Goal: Task Accomplishment & Management: Manage account settings

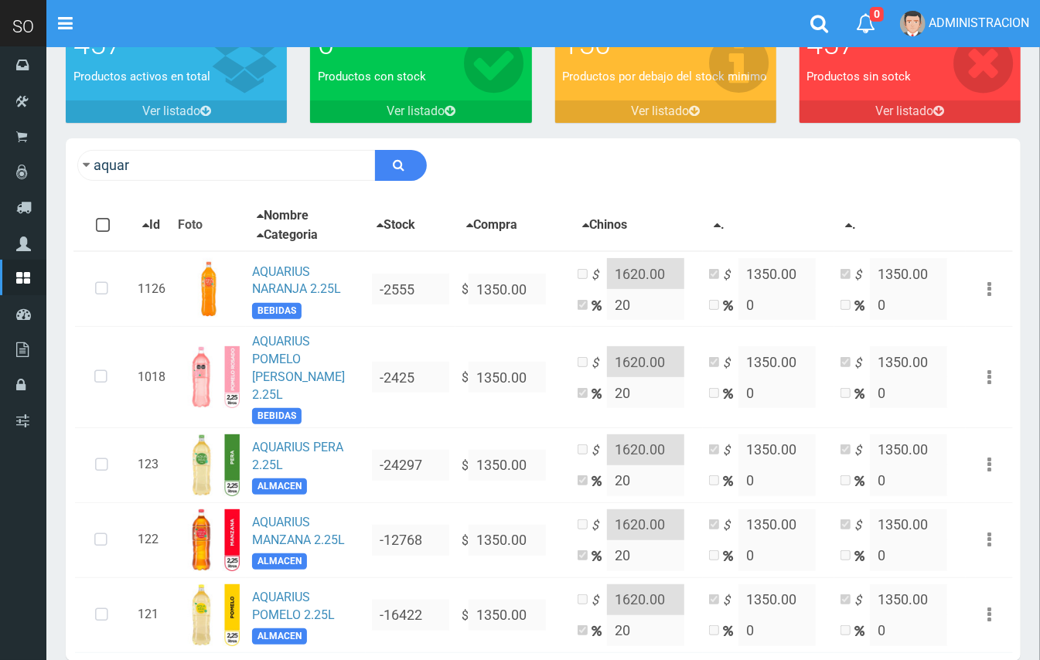
scroll to position [175, 0]
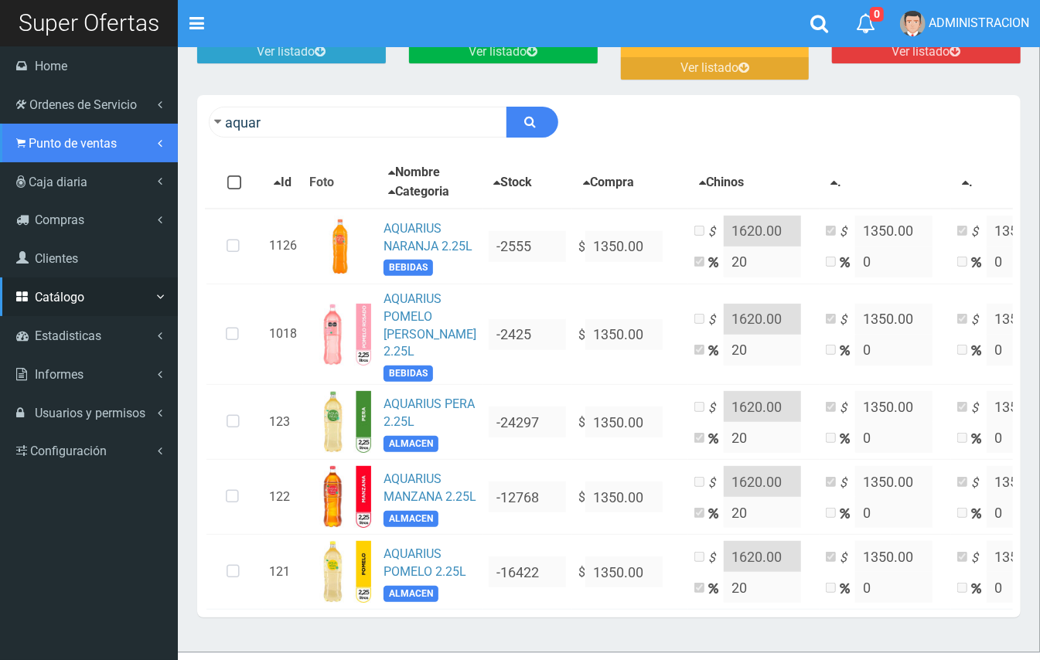
click at [66, 131] on link "Punto de ventas" at bounding box center [89, 143] width 178 height 39
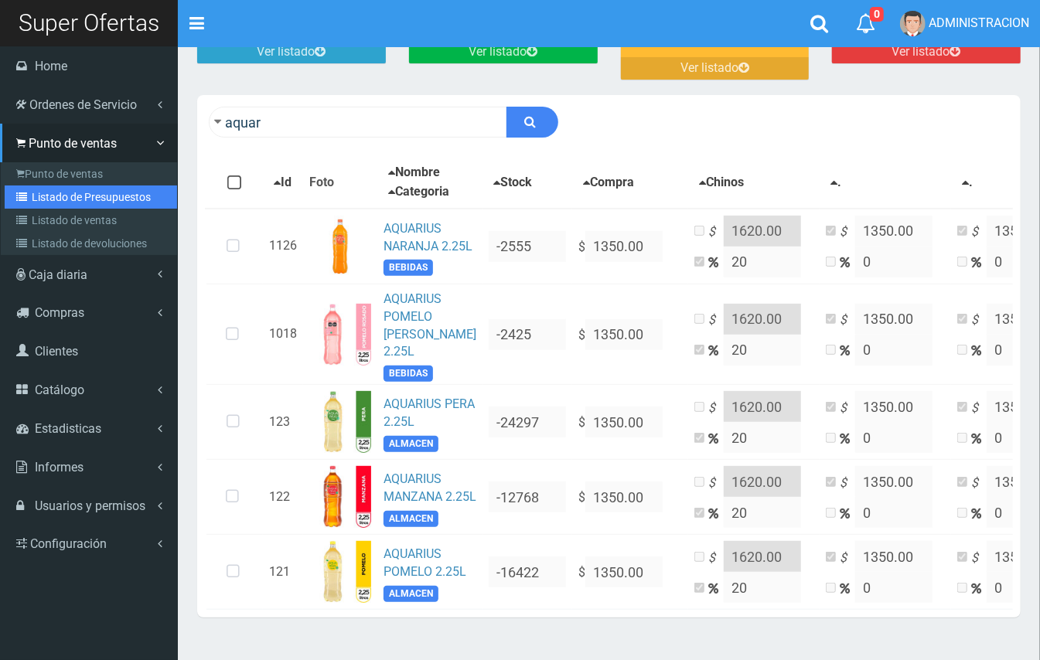
click at [59, 193] on link "Listado de Presupuestos" at bounding box center [91, 197] width 172 height 23
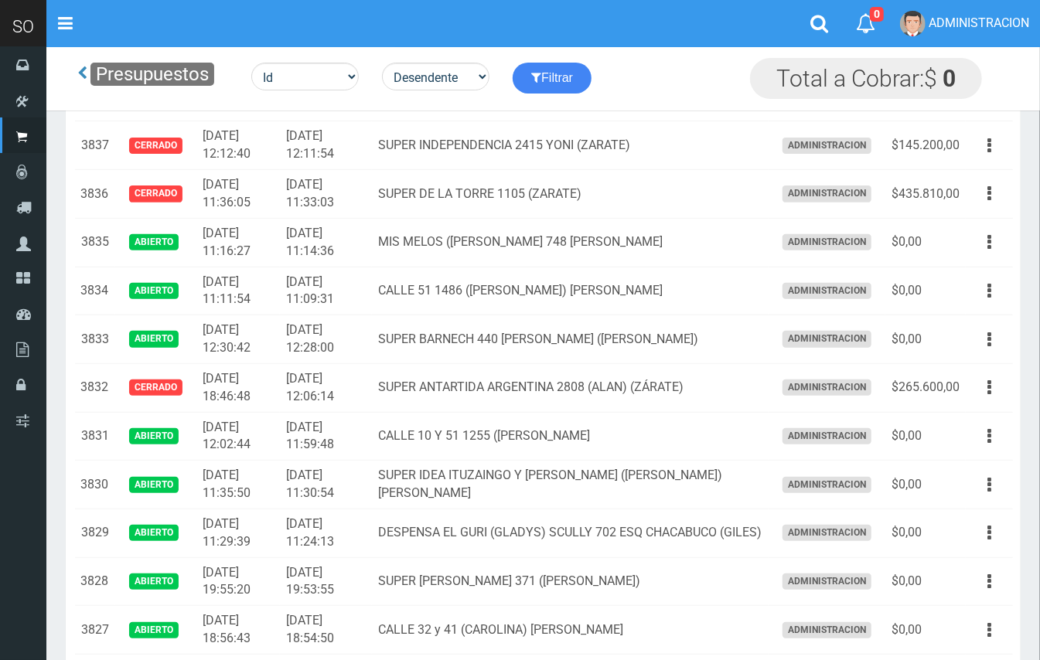
scroll to position [489, 0]
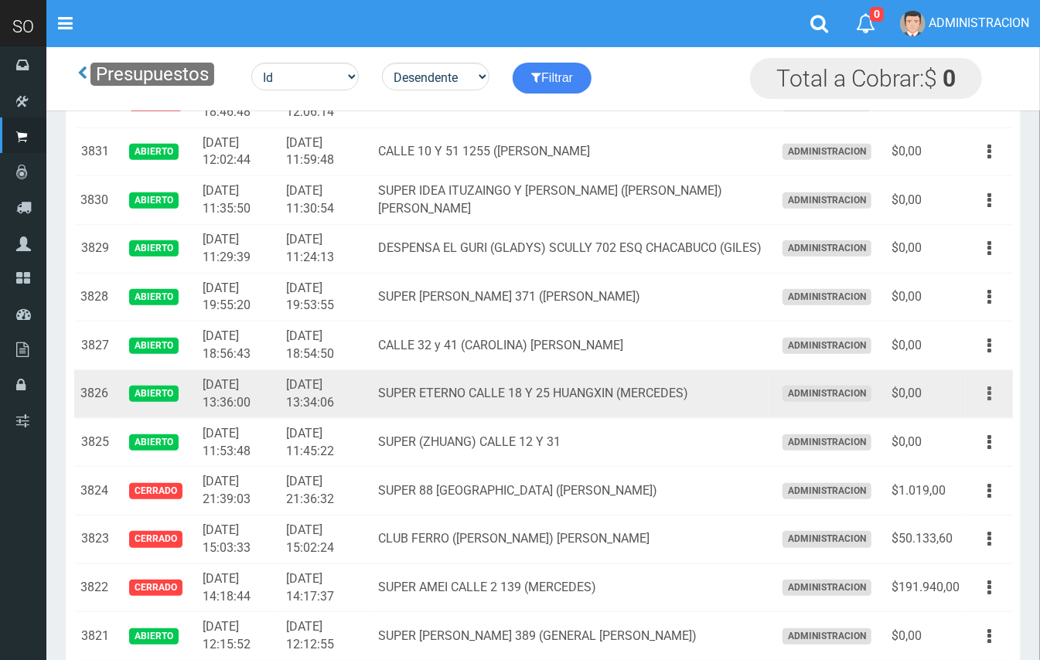
click at [995, 397] on button "button" at bounding box center [989, 393] width 35 height 27
click at [975, 416] on ul "Editar Imprimir Eliminar" at bounding box center [945, 472] width 124 height 128
click at [978, 397] on button "button" at bounding box center [989, 393] width 35 height 27
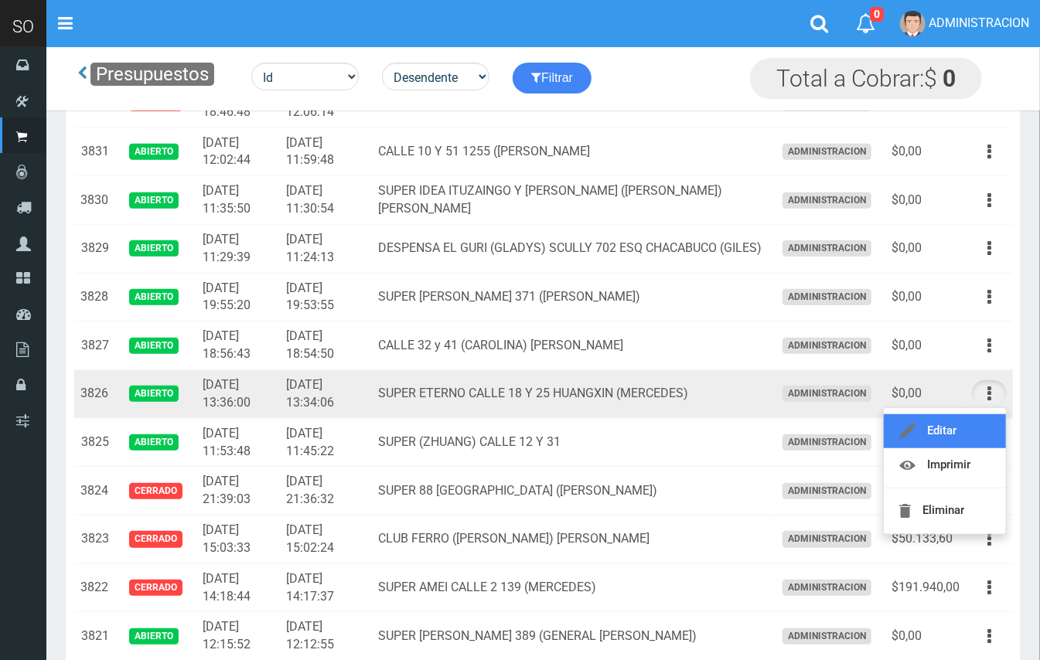
click at [966, 425] on link "Editar" at bounding box center [945, 432] width 122 height 34
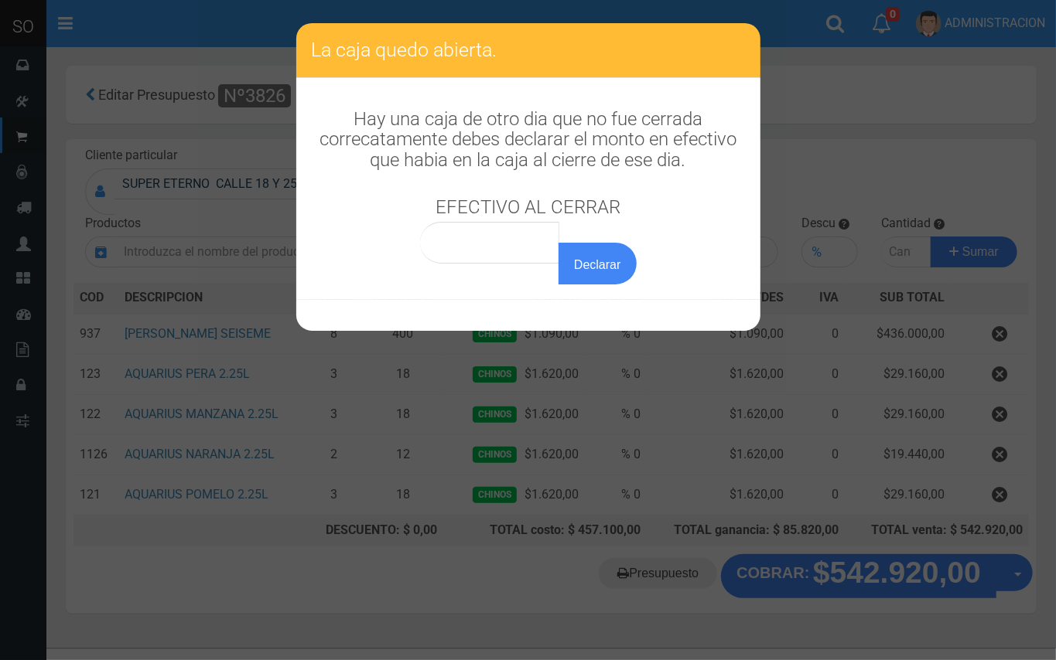
click at [543, 264] on div "Declarar" at bounding box center [528, 253] width 217 height 63
click at [540, 246] on input "0,00" at bounding box center [490, 243] width 140 height 42
type input "0,01"
click at [558, 243] on button "Declarar" at bounding box center [596, 264] width 77 height 42
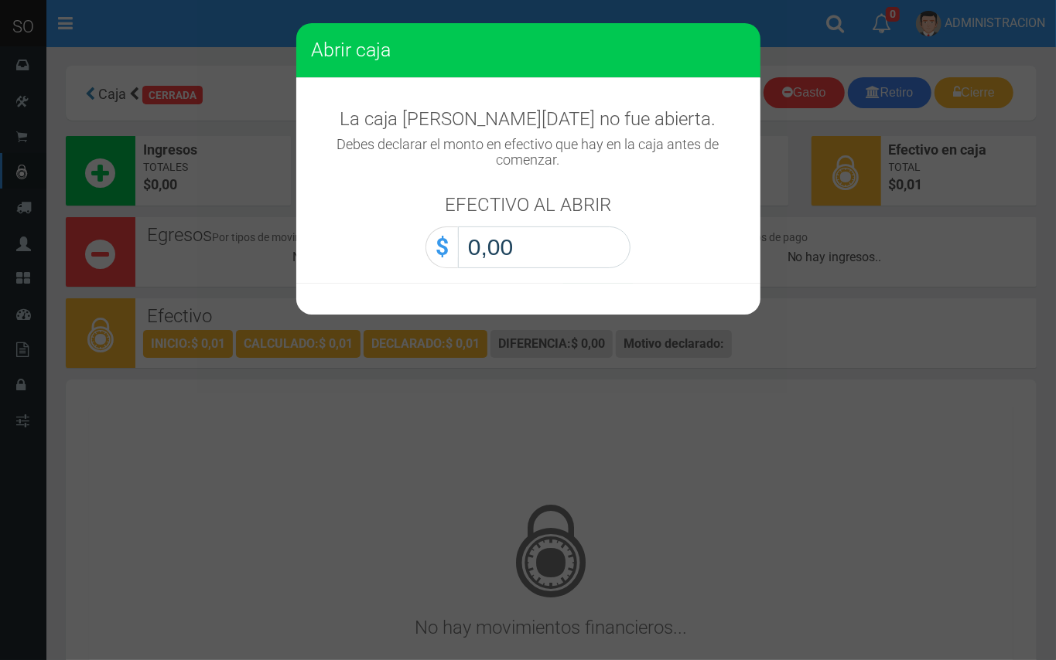
click at [554, 233] on input "0,00" at bounding box center [544, 248] width 172 height 42
type input "0,01"
click at [0, 0] on button "Abrir caja" at bounding box center [0, 0] width 0 height 0
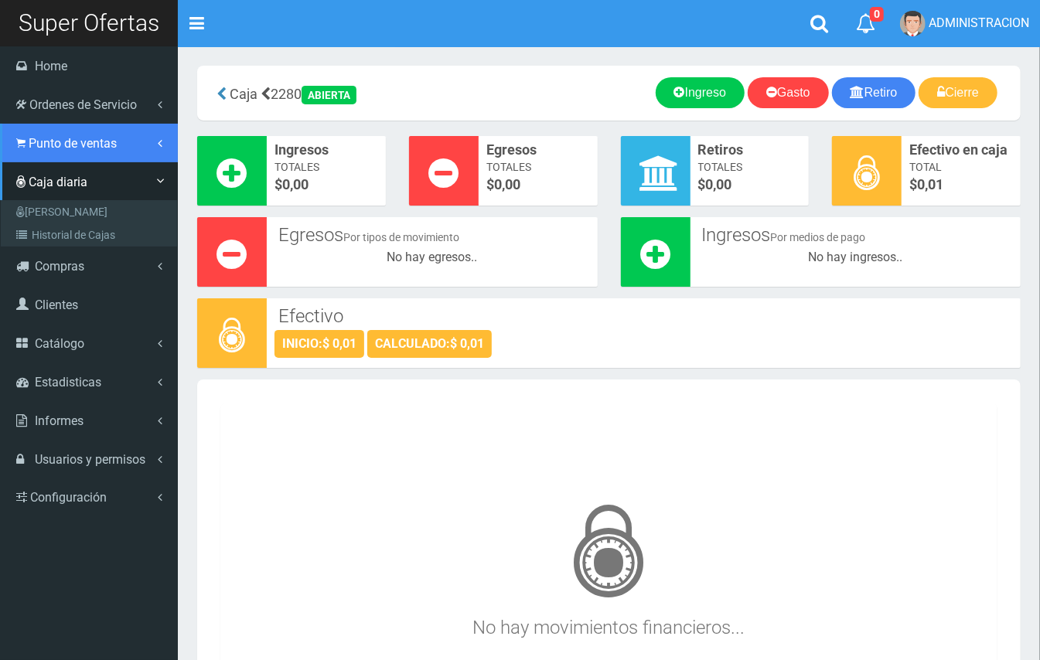
drag, startPoint x: 101, startPoint y: 149, endPoint x: 121, endPoint y: 189, distance: 44.3
click at [101, 148] on span "Punto de ventas" at bounding box center [73, 143] width 88 height 15
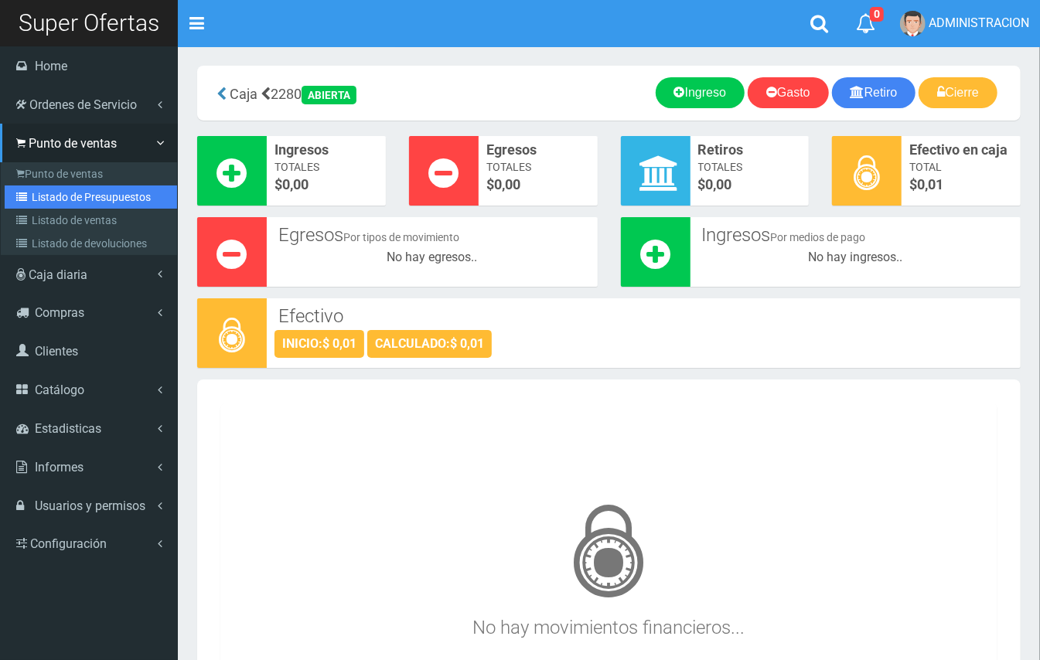
drag, startPoint x: 112, startPoint y: 193, endPoint x: 377, endPoint y: 192, distance: 265.3
click at [115, 193] on link "Listado de Presupuestos" at bounding box center [91, 197] width 172 height 23
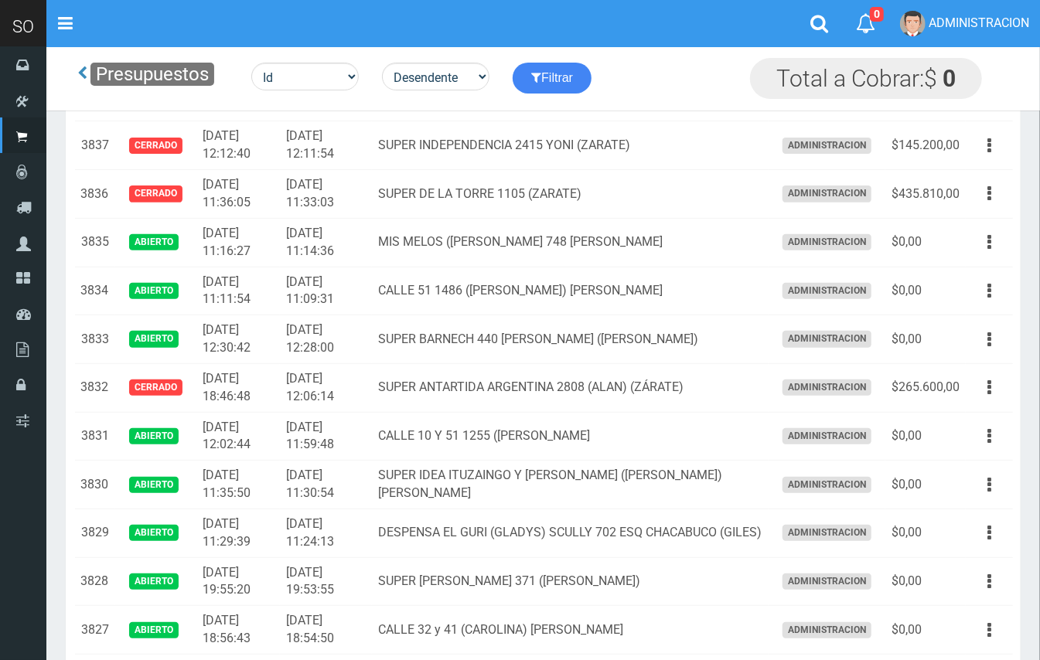
scroll to position [244, 0]
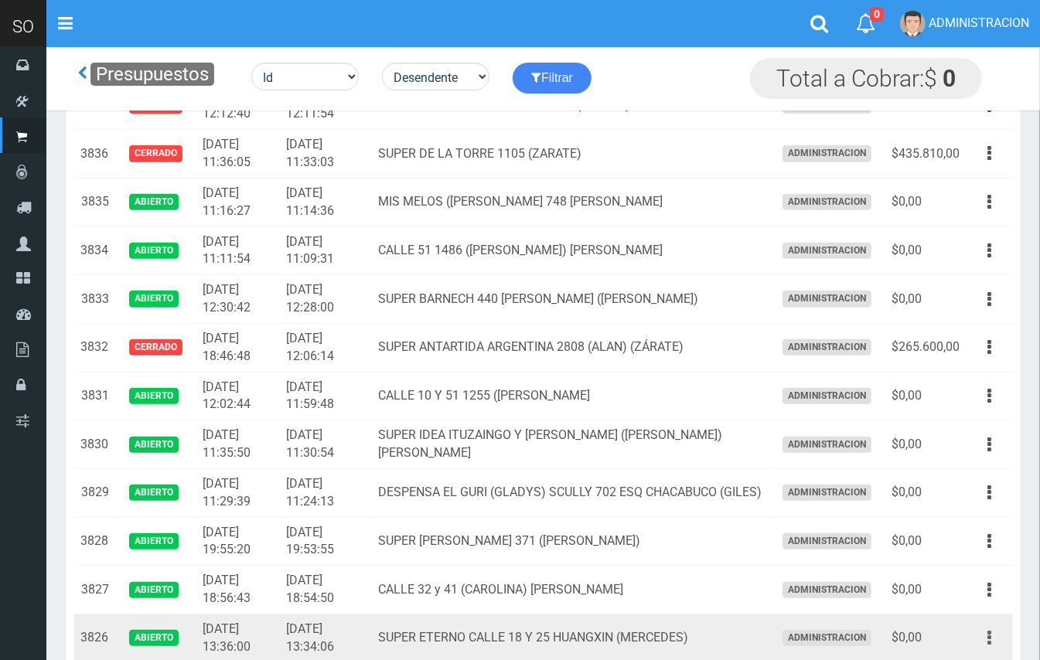
click at [981, 637] on button "button" at bounding box center [989, 638] width 35 height 27
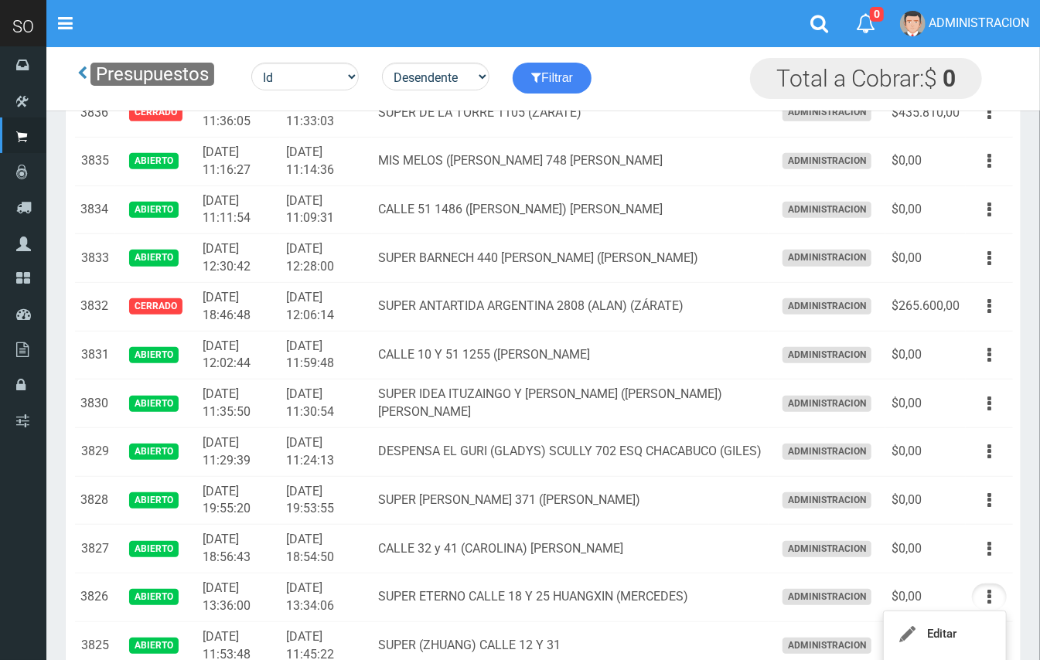
scroll to position [326, 0]
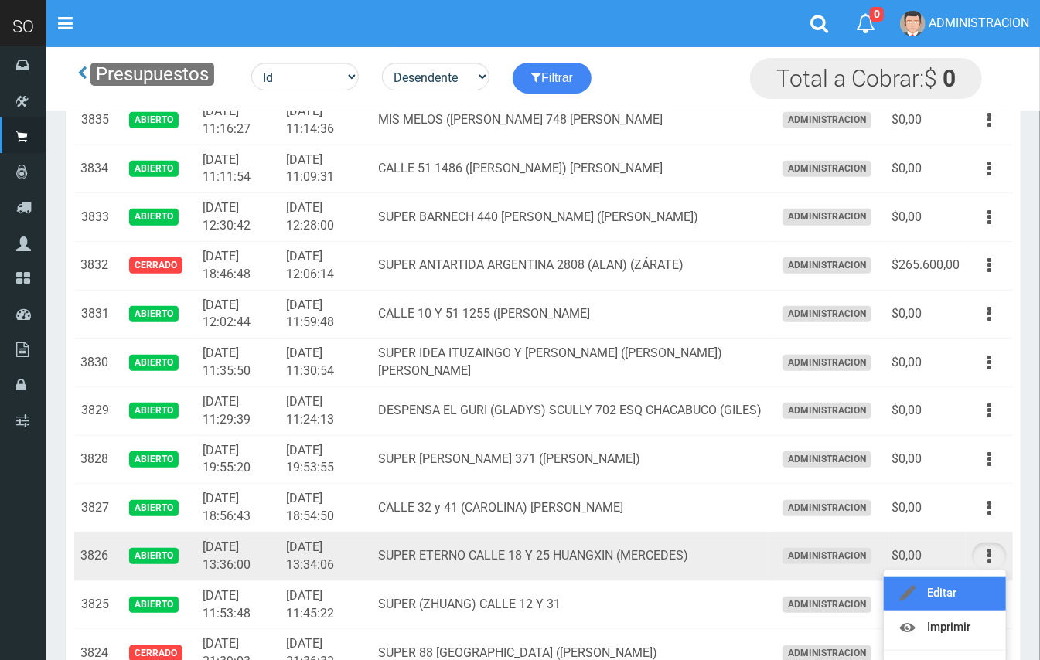
click at [954, 591] on link "Editar" at bounding box center [945, 594] width 122 height 34
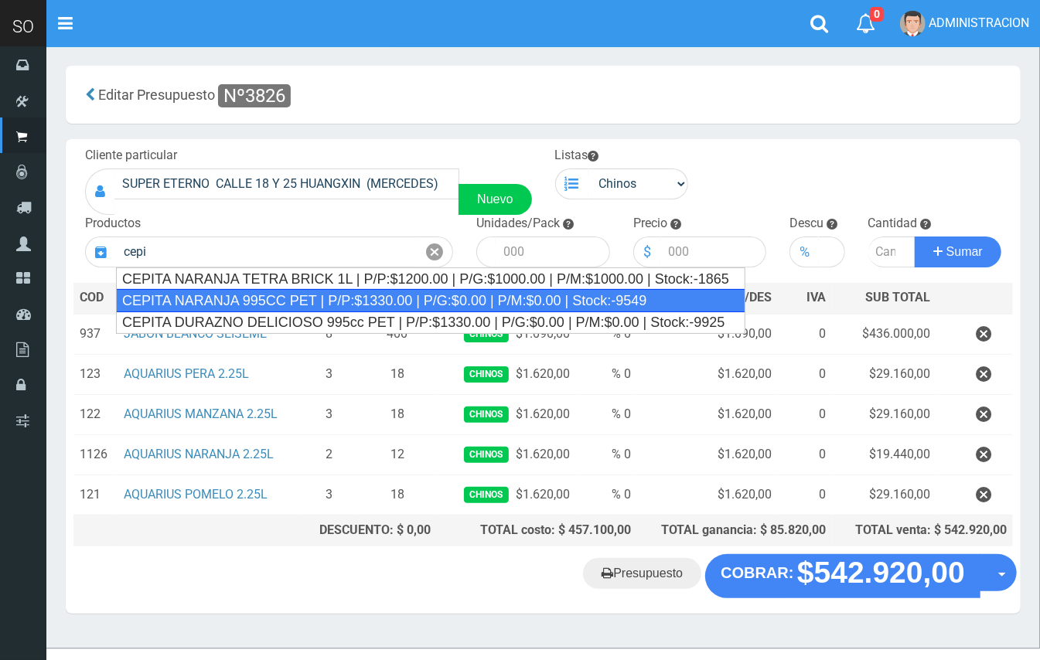
click at [297, 306] on div "CEPITA NARANJA 995CC PET | P/P:$1330.00 | P/G:$0.00 | P/M:$0.00 | Stock:-9549" at bounding box center [431, 300] width 630 height 23
type input "CEPITA NARANJA 995CC PET | P/P:$1330.00 | P/G:$0.00 | P/M:$0.00 | Stock:-9549"
type input "6"
type input "1330.00"
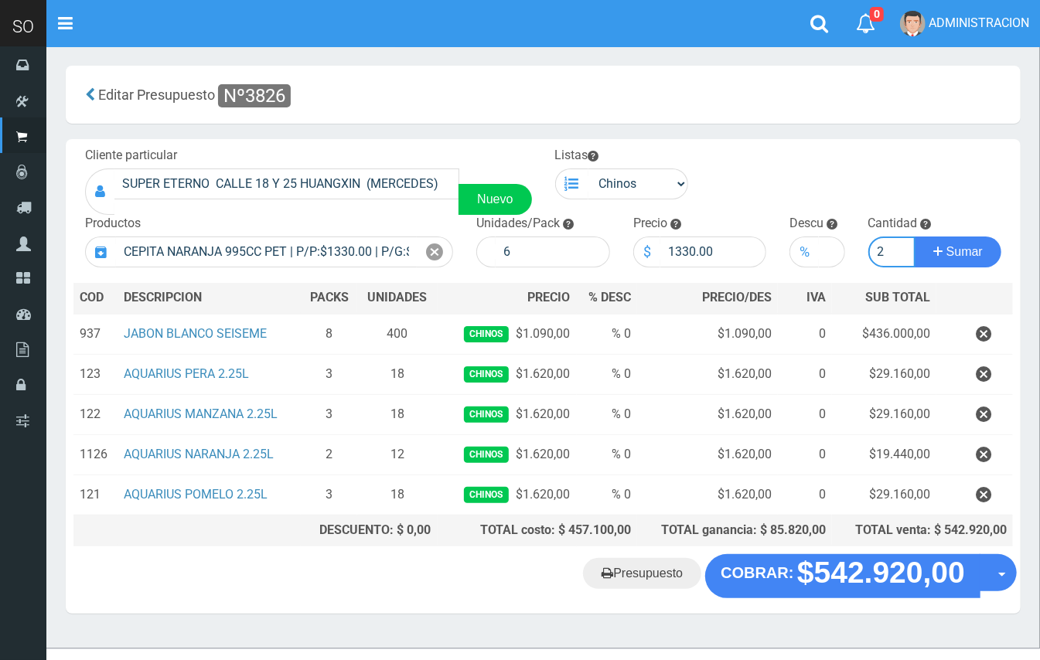
type input "2"
click at [915, 237] on button "Sumar" at bounding box center [958, 252] width 87 height 31
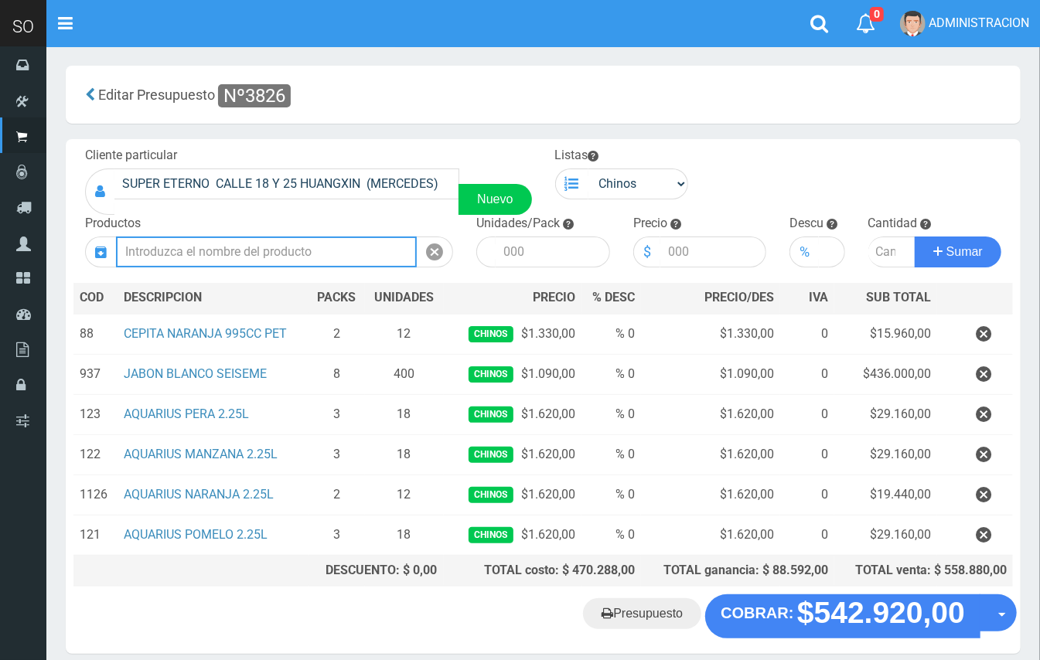
type input "d"
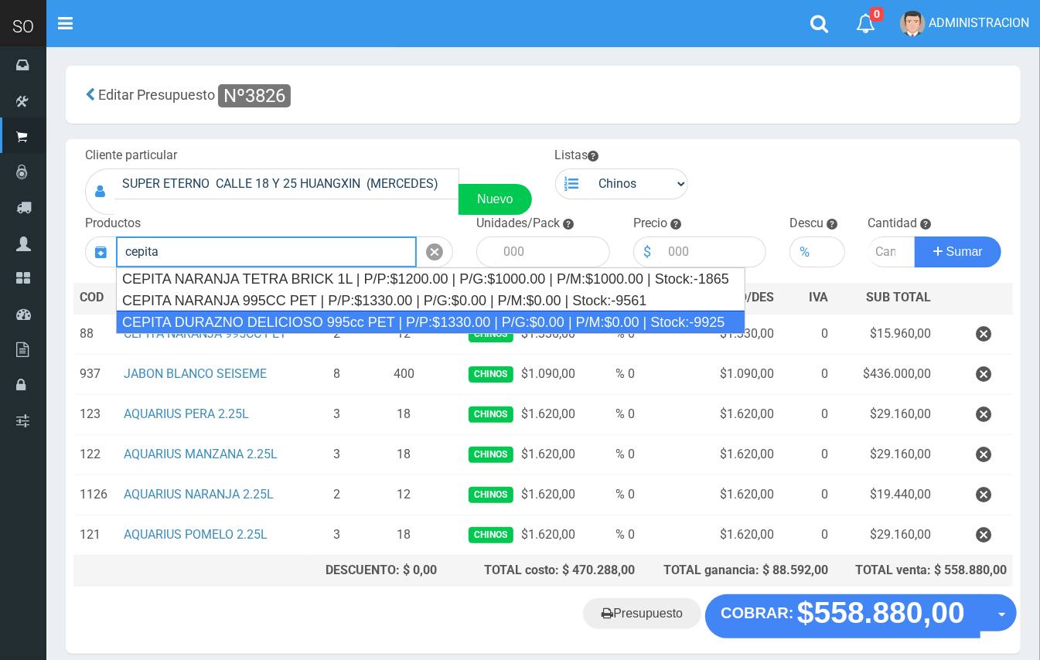
click at [561, 316] on div "CEPITA DURAZNO DELICIOSO 995cc PET | P/P:$1330.00 | P/G:$0.00 | P/M:$0.00 | Sto…" at bounding box center [431, 322] width 630 height 23
type input "CEPITA DURAZNO DELICIOSO 995cc PET | P/P:$1330.00 | P/G:$0.00 | P/M:$0.00 | Sto…"
type input "6"
type input "1330.00"
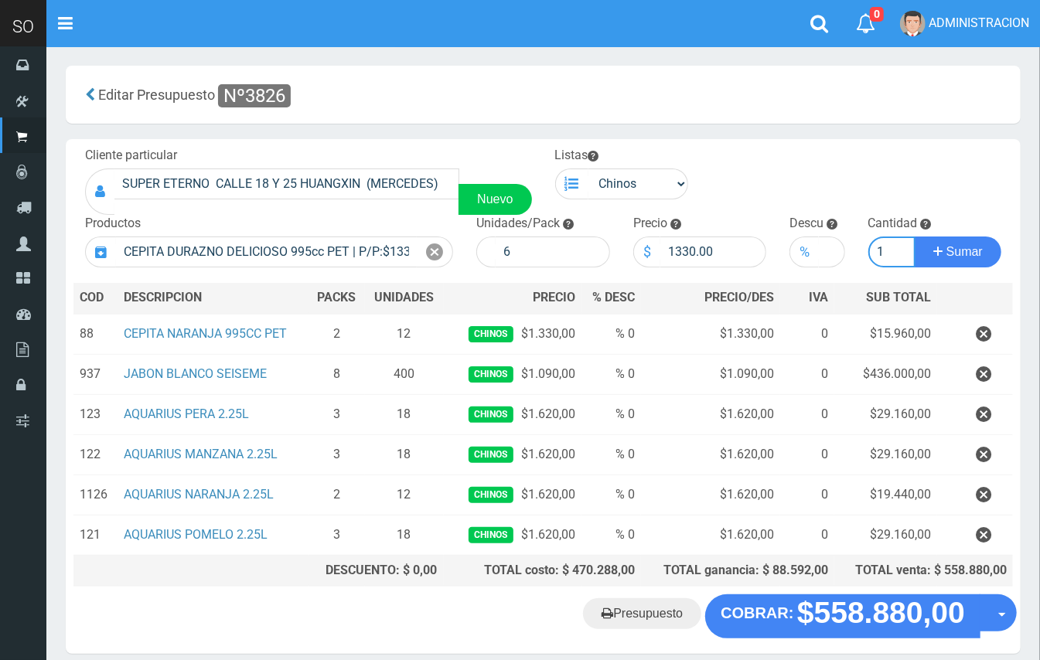
type input "1"
click at [915, 237] on button "Sumar" at bounding box center [958, 252] width 87 height 31
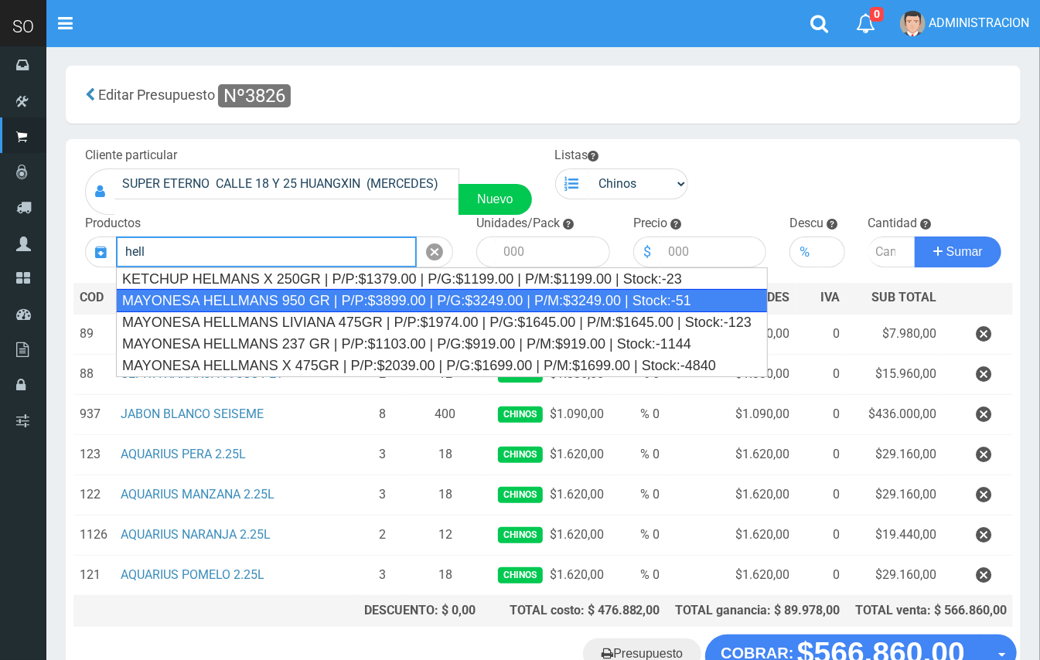
click at [406, 301] on div "MAYONESA HELLMANS 950 GR | P/P:$3899.00 | P/G:$3249.00 | P/M:$3249.00 | Stock:-…" at bounding box center [442, 300] width 652 height 23
type input "MAYONESA HELLMANS 950 GR | P/P:$3899.00 | P/G:$3249.00 | P/M:$3249.00 | Stock:-…"
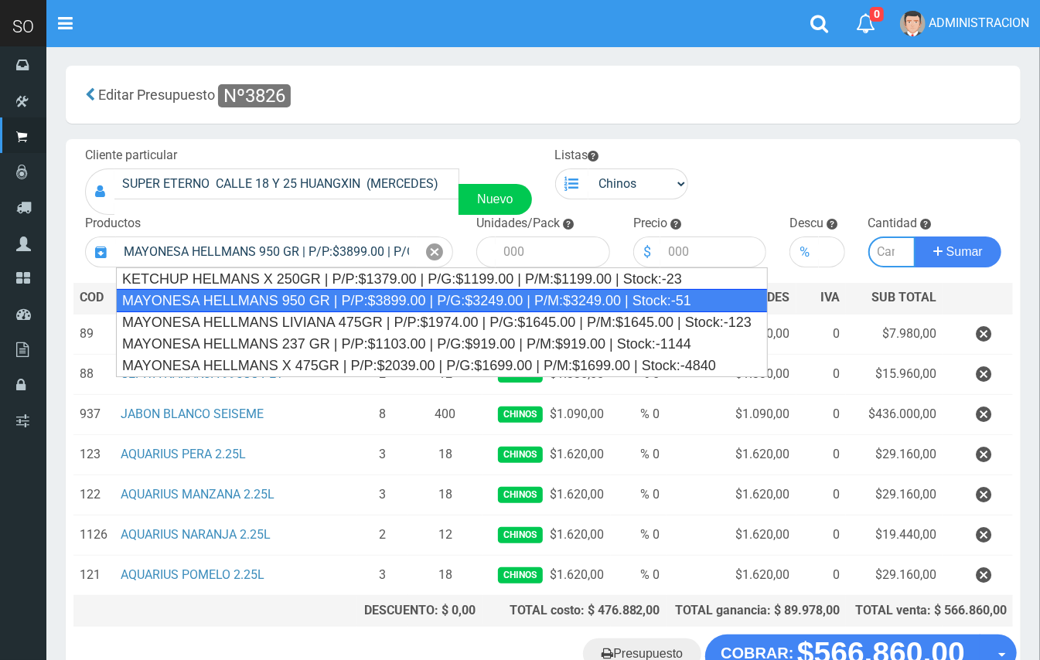
type input "8"
type input "3899.00"
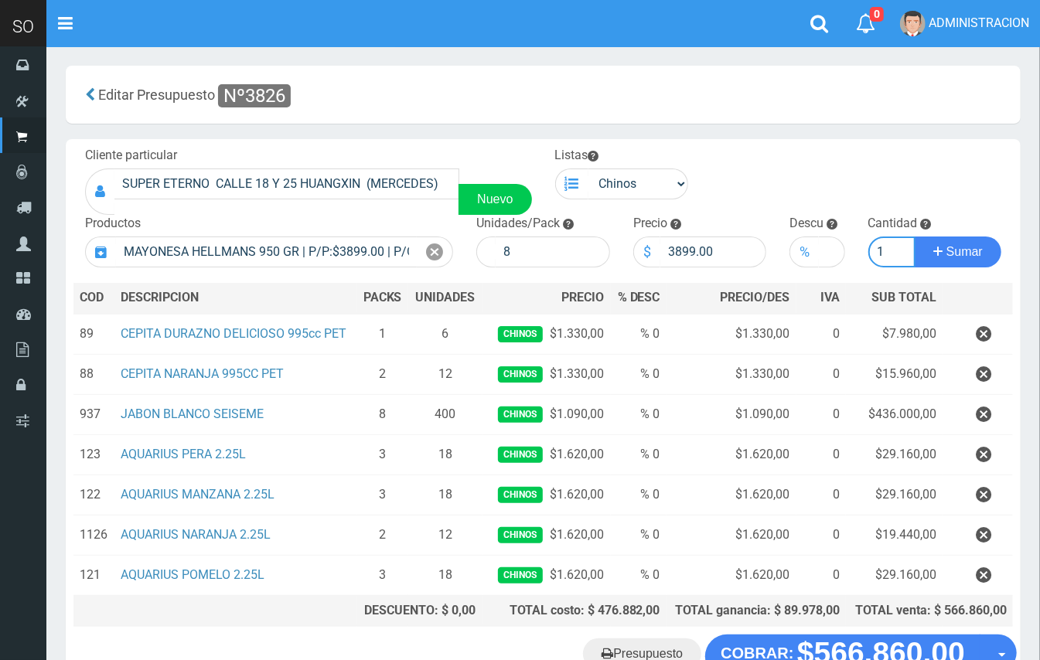
type input "1"
click at [915, 237] on button "Sumar" at bounding box center [958, 252] width 87 height 31
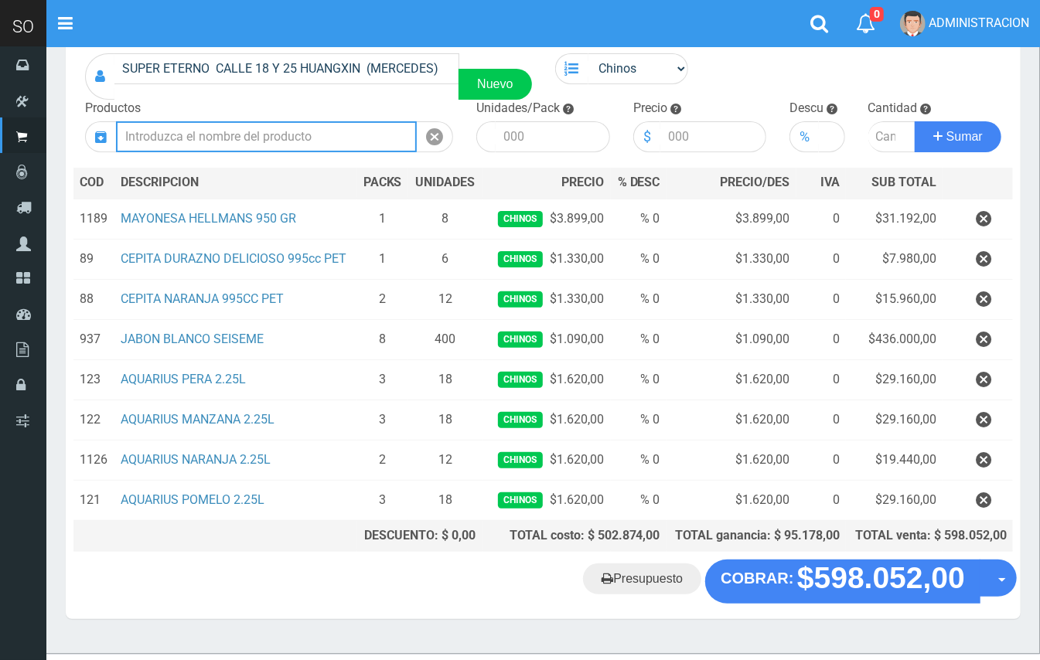
scroll to position [146, 0]
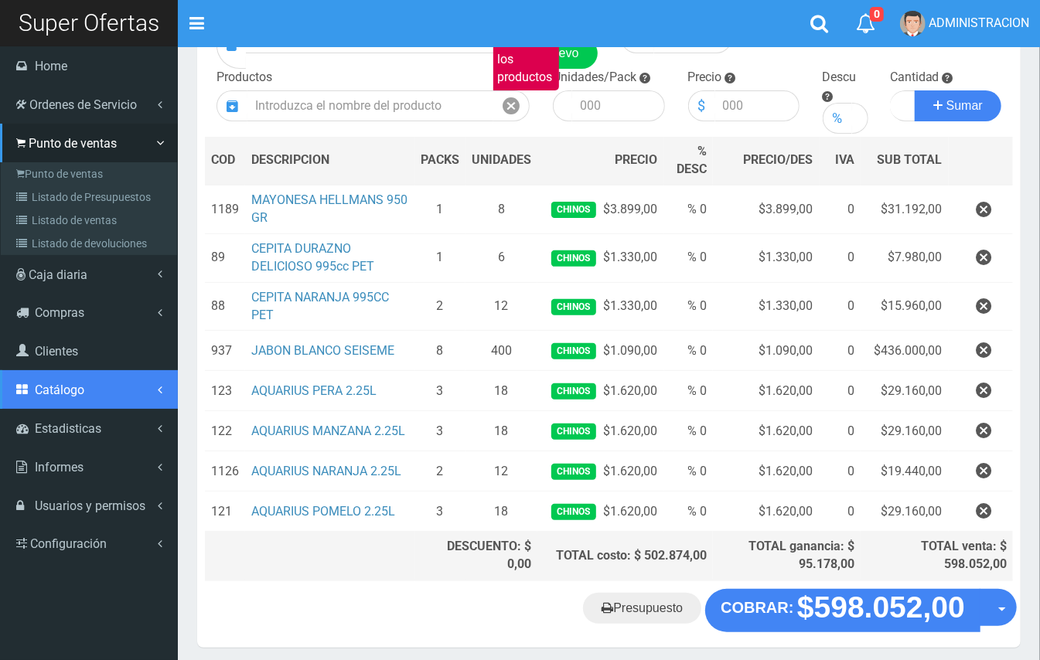
click at [97, 387] on link "Catálogo" at bounding box center [89, 389] width 178 height 39
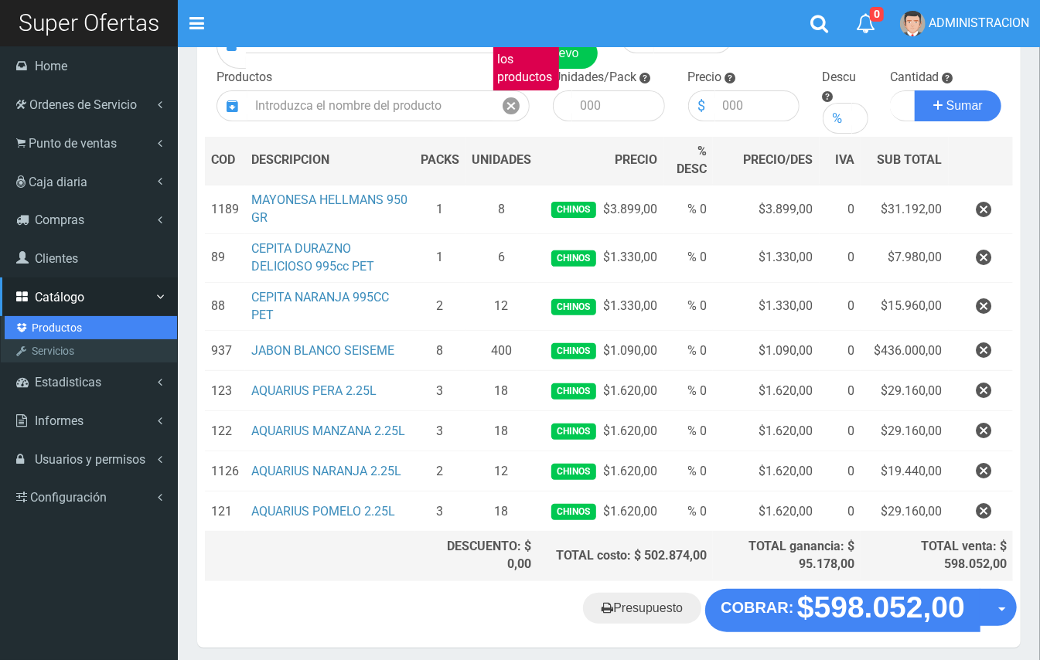
click at [62, 319] on link "Productos" at bounding box center [91, 327] width 172 height 23
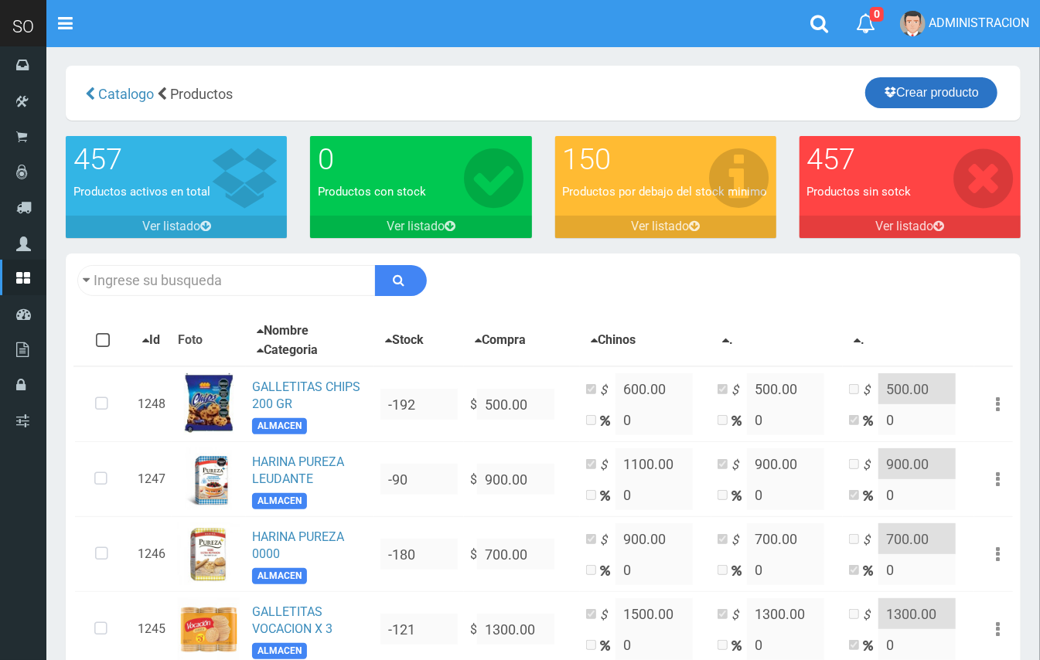
click at [954, 87] on link "Crear producto" at bounding box center [931, 92] width 132 height 31
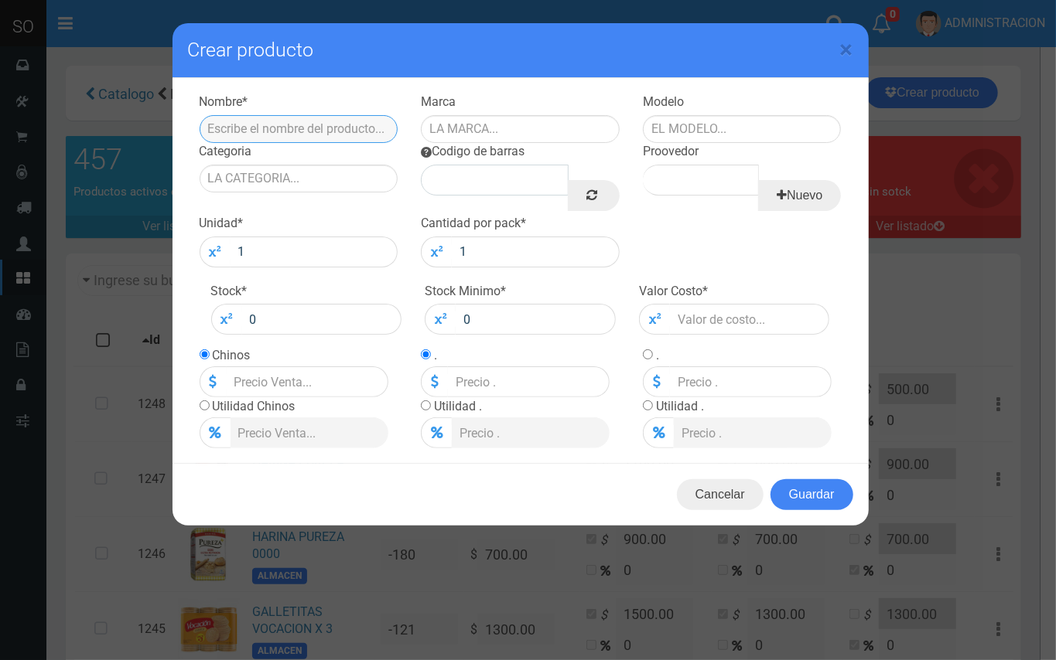
drag, startPoint x: 292, startPoint y: 136, endPoint x: 337, endPoint y: 121, distance: 47.2
click at [292, 136] on input "text" at bounding box center [299, 129] width 199 height 28
click at [278, 128] on input "ALFAJOR" at bounding box center [299, 129] width 199 height 28
type input "ALFAJOR CHOCOTORTA ARCOR"
click at [445, 135] on input "text" at bounding box center [520, 129] width 199 height 28
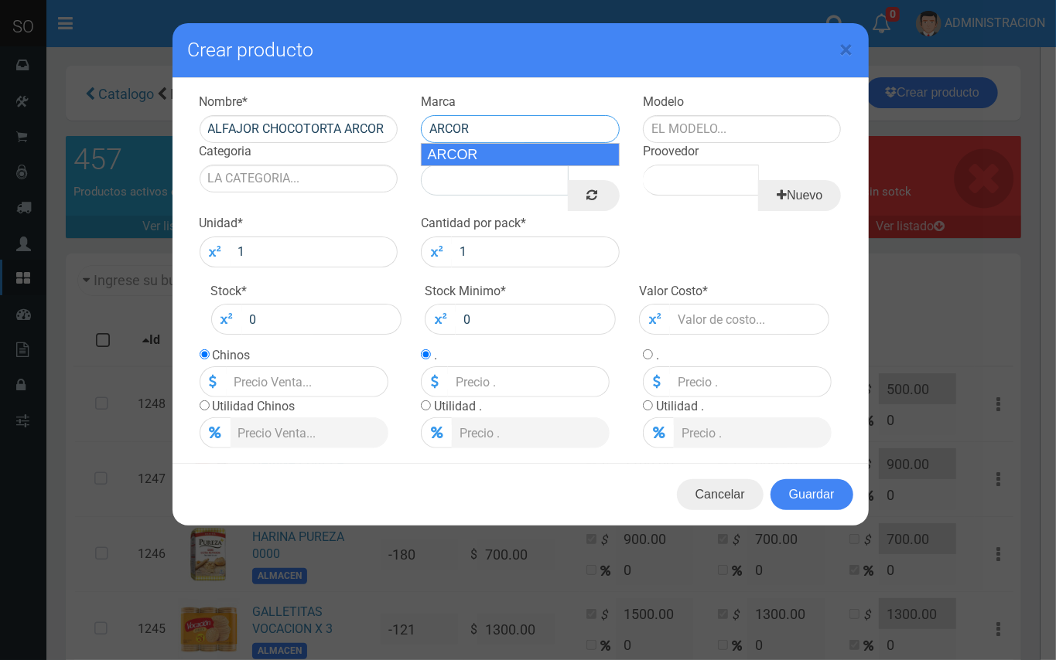
drag, startPoint x: 542, startPoint y: 158, endPoint x: 607, endPoint y: 142, distance: 66.8
click at [543, 158] on div "ARCOR" at bounding box center [520, 154] width 199 height 23
type input "ARCOR"
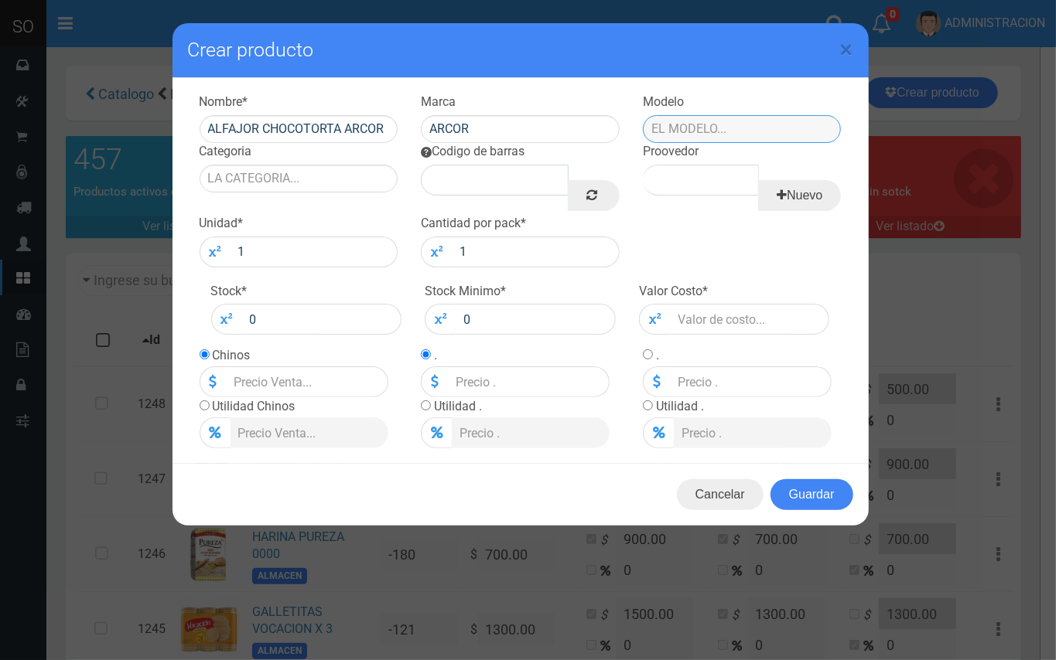
click at [672, 125] on input "text" at bounding box center [742, 129] width 199 height 28
click at [678, 149] on div "CAJA" at bounding box center [742, 154] width 199 height 23
type input "CAJA"
drag, startPoint x: 251, startPoint y: 156, endPoint x: 258, endPoint y: 162, distance: 9.3
click at [254, 162] on div "Categoria" at bounding box center [299, 167] width 222 height 49
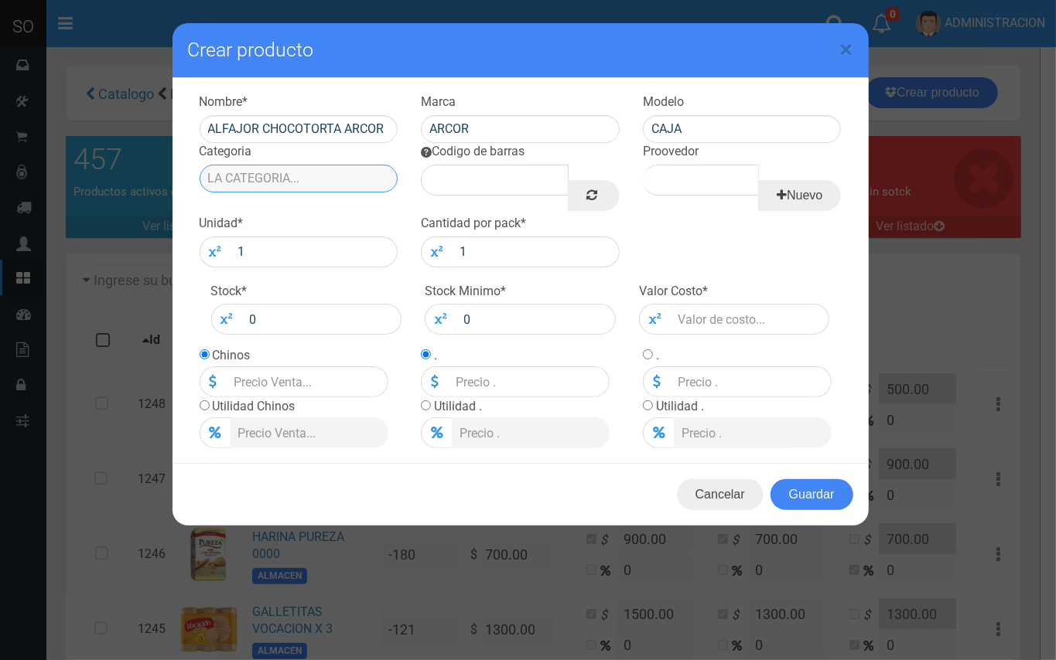
click at [261, 167] on input "Categoria" at bounding box center [299, 179] width 199 height 28
drag, startPoint x: 276, startPoint y: 196, endPoint x: 415, endPoint y: 200, distance: 138.5
click at [298, 200] on div "ALMACEN" at bounding box center [299, 204] width 199 height 23
type input "ALMACEN"
click at [589, 193] on icon at bounding box center [591, 195] width 11 height 22
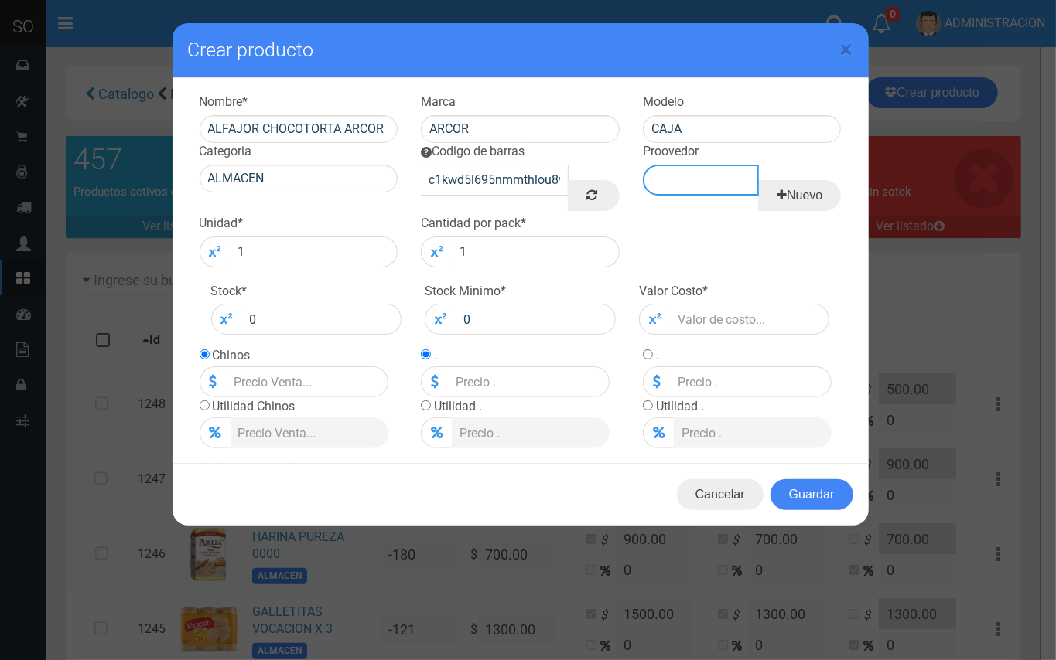
click at [715, 187] on input "Proovedor" at bounding box center [701, 180] width 116 height 31
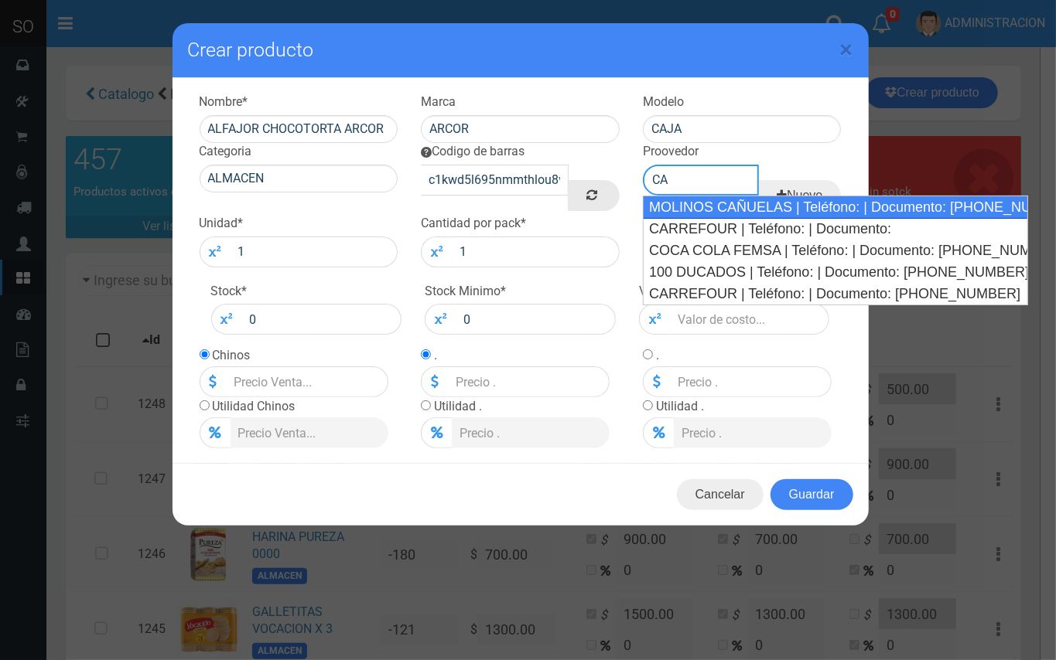
drag, startPoint x: 705, startPoint y: 193, endPoint x: 578, endPoint y: 206, distance: 127.5
click at [694, 214] on div "MOLINOS CAÑUELAS | Teléfono: | Documento: 54614896" at bounding box center [835, 207] width 385 height 23
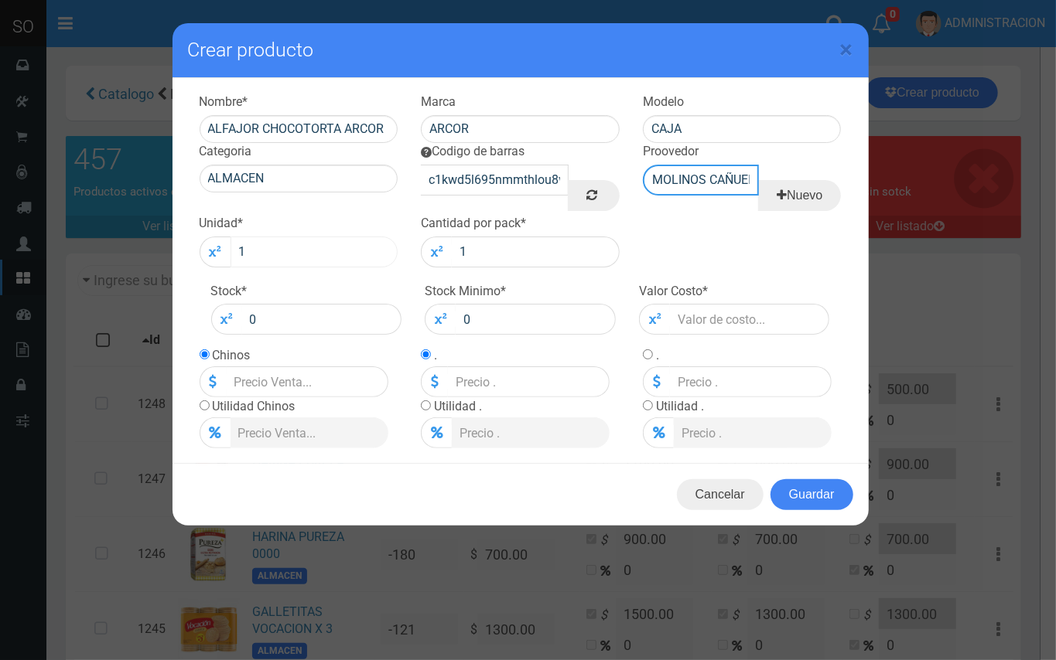
type input "MOLINOS CAÑUELAS | Teléfono: | Documento: 54614896"
click at [309, 252] on input "1" at bounding box center [314, 252] width 168 height 31
type input "850.00"
click at [506, 251] on input "1" at bounding box center [536, 252] width 168 height 31
click at [746, 371] on input "Lista de precios" at bounding box center [751, 382] width 162 height 31
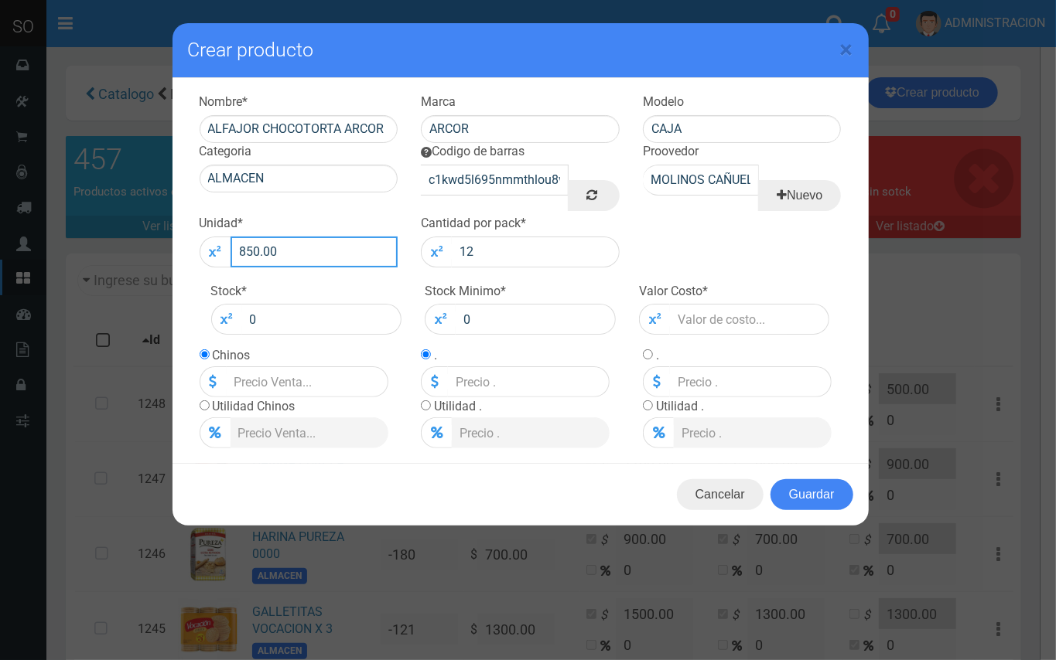
drag, startPoint x: 326, startPoint y: 255, endPoint x: 183, endPoint y: 251, distance: 142.3
click at [183, 251] on div "Nombre * ALFAJOR CHOCOTORTA ARCOR Marca ARCOR Modelo CAJA Categoria ALMACEN Cod…" at bounding box center [520, 271] width 696 height 386
drag, startPoint x: 506, startPoint y: 257, endPoint x: 348, endPoint y: 236, distance: 159.1
click at [348, 94] on div "Nombre * ALFAJOR CHOCOTORTA ARCOR Marca ARCOR Modelo CAJA Categoria ALMACEN Cod…" at bounding box center [520, 94] width 665 height 0
type input "0"
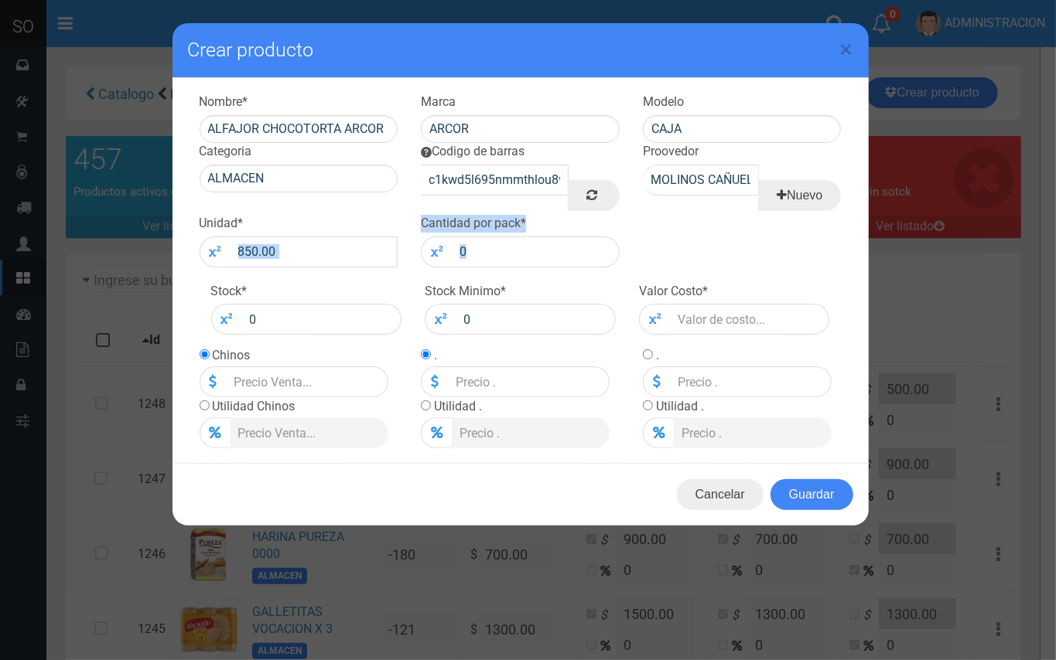
drag, startPoint x: 295, startPoint y: 235, endPoint x: 183, endPoint y: 220, distance: 113.2
click at [183, 220] on div "Nombre * ALFAJOR CHOCOTORTA ARCOR Marca ARCOR Modelo CAJA Categoria ALMACEN Cod…" at bounding box center [520, 271] width 696 height 386
click at [281, 237] on input "850.00" at bounding box center [314, 252] width 168 height 31
drag, startPoint x: 292, startPoint y: 254, endPoint x: 223, endPoint y: 254, distance: 69.6
click at [223, 254] on div "850.00 Please enter a valid number." at bounding box center [299, 252] width 199 height 31
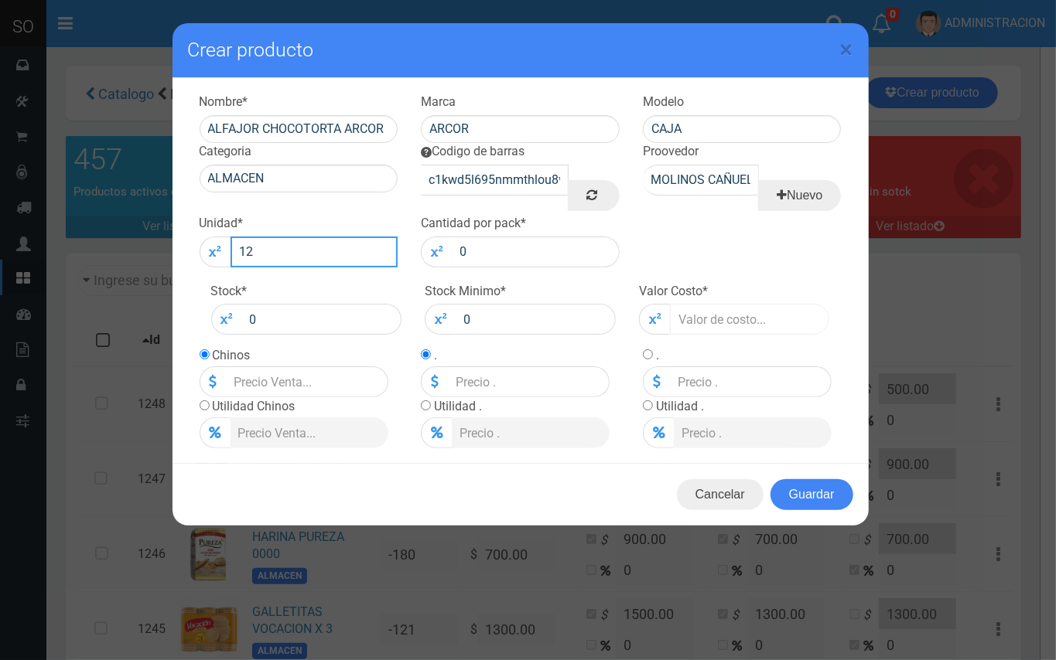
type input "12"
click at [742, 326] on input "number" at bounding box center [750, 319] width 160 height 31
type input "8"
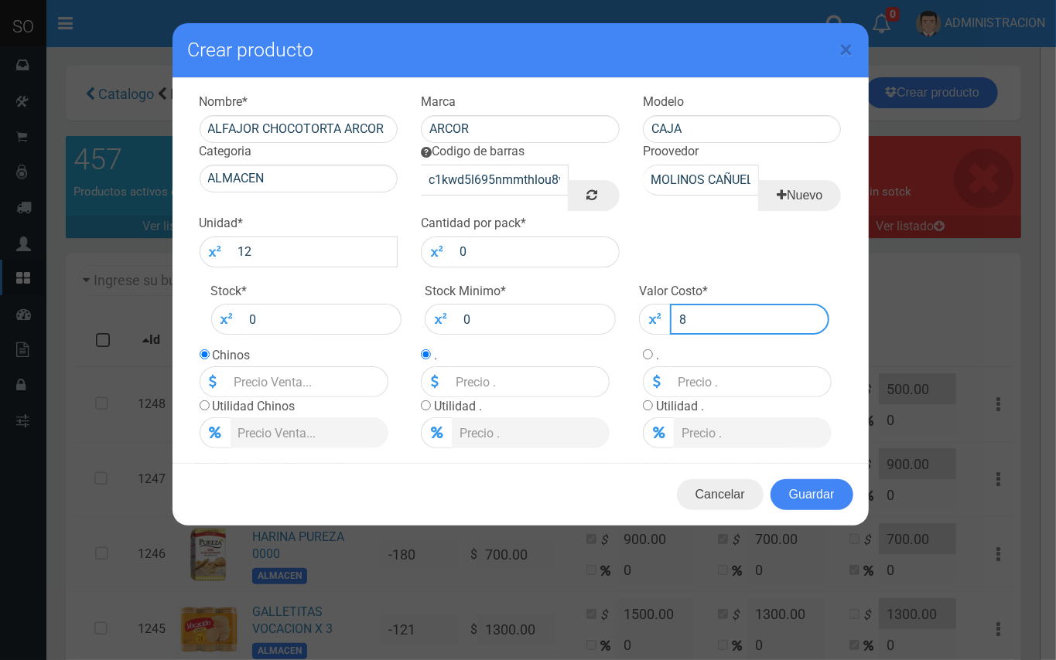
type input "8"
type input "85"
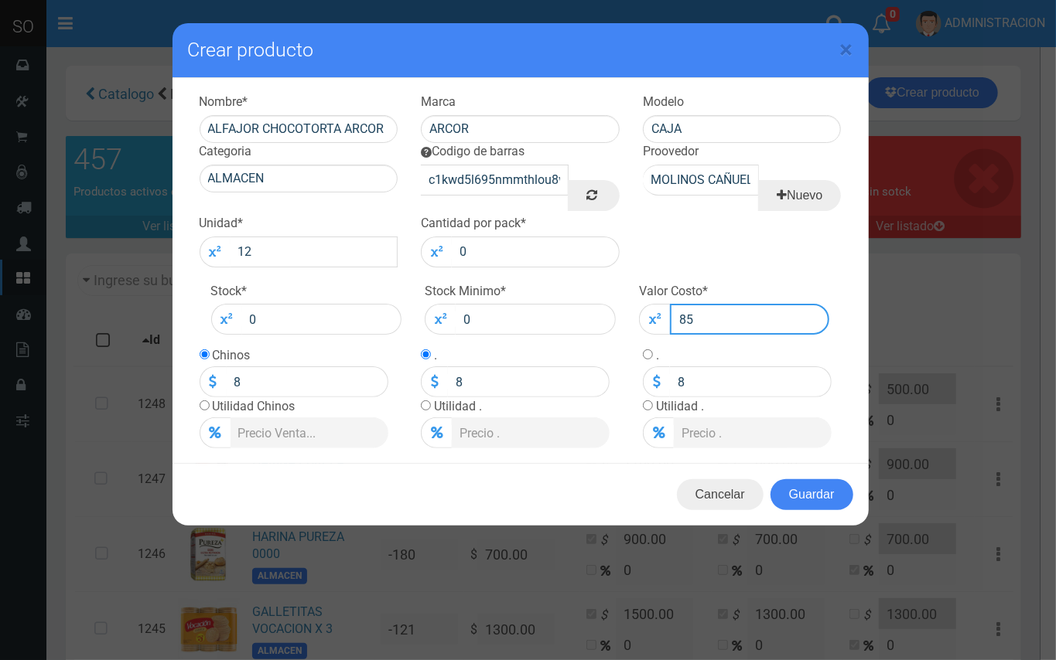
type input "85"
type input "850"
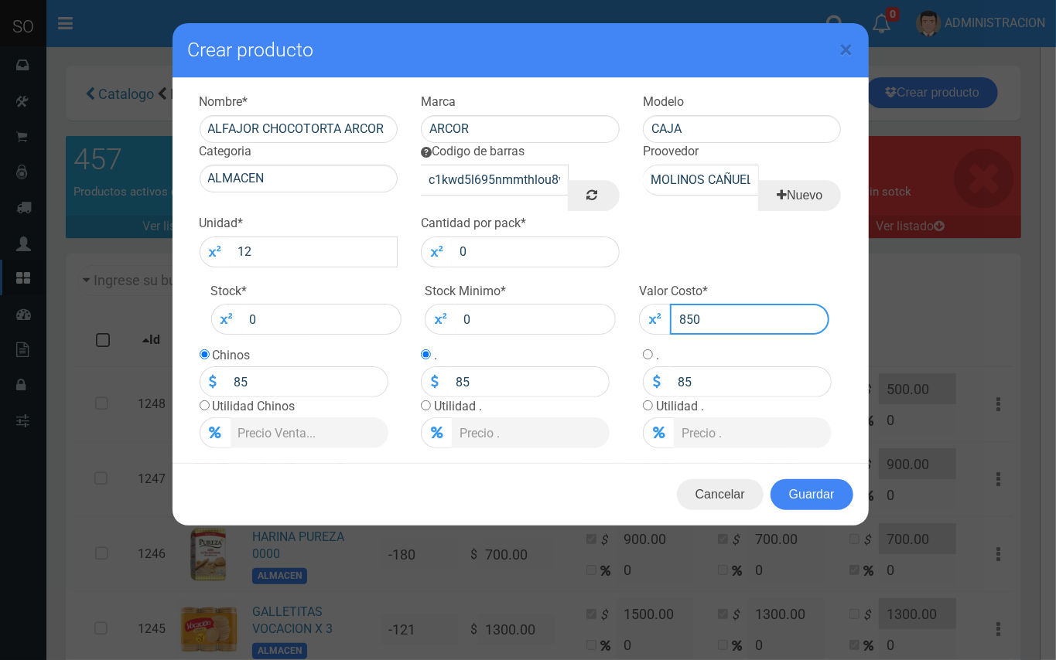
type input "850"
type input "850.0"
type input "850"
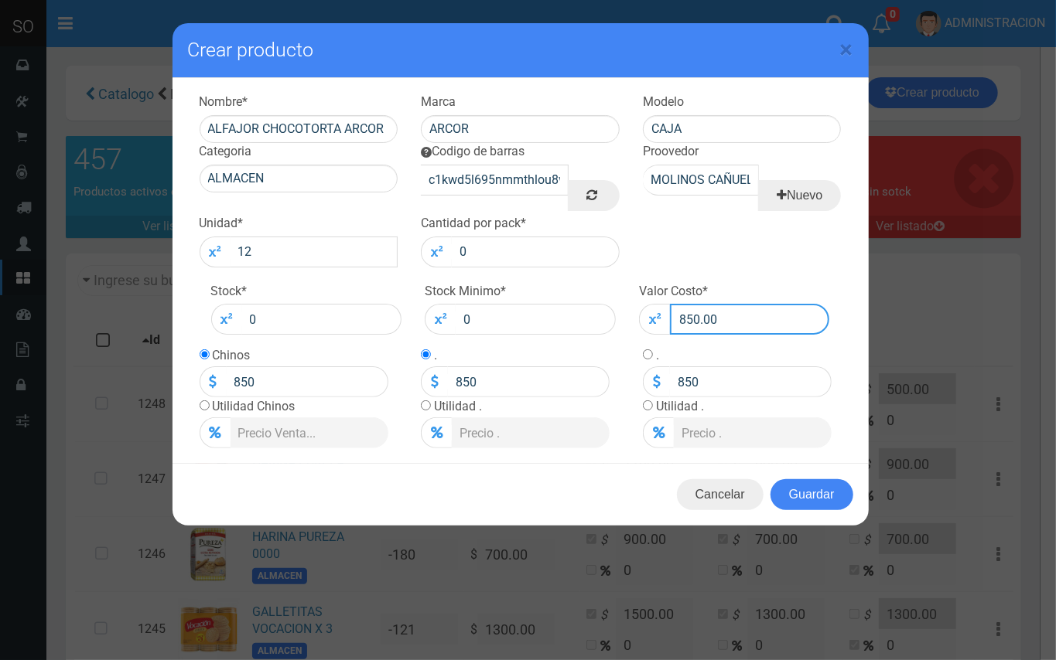
type input "850.00"
drag, startPoint x: 278, startPoint y: 385, endPoint x: 183, endPoint y: 381, distance: 96.0
click at [183, 381] on div "Nombre * ALFAJOR CHOCOTORTA ARCOR Marca ARCOR Modelo CAJA Categoria ALMACEN Cod…" at bounding box center [520, 271] width 696 height 386
type input "8"
type input "900"
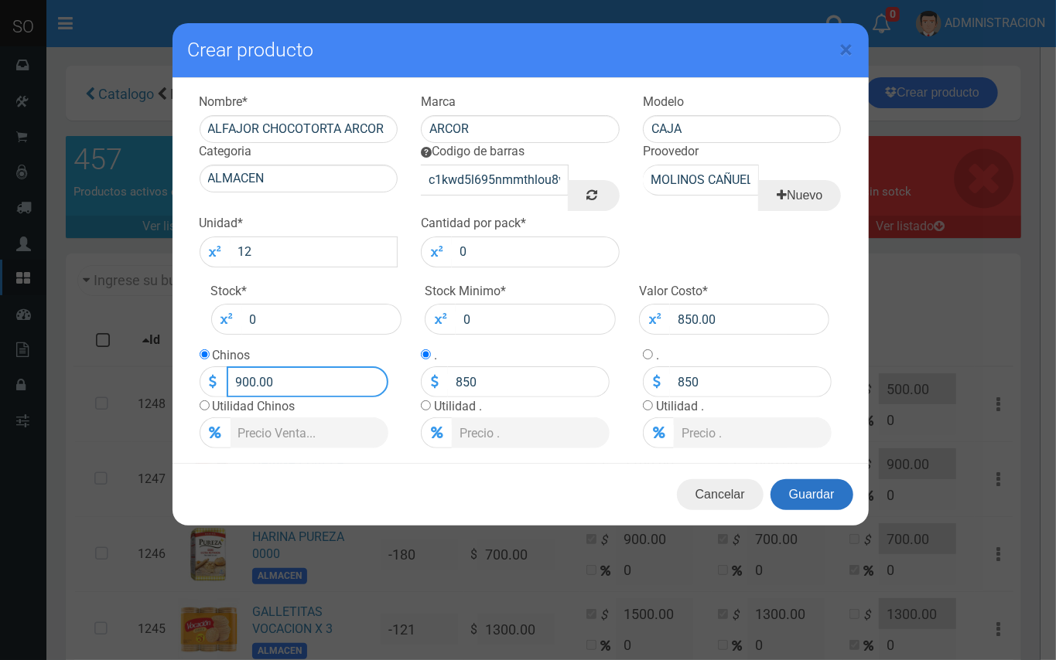
type input "900.00"
click at [793, 490] on button "Guardar" at bounding box center [811, 494] width 83 height 31
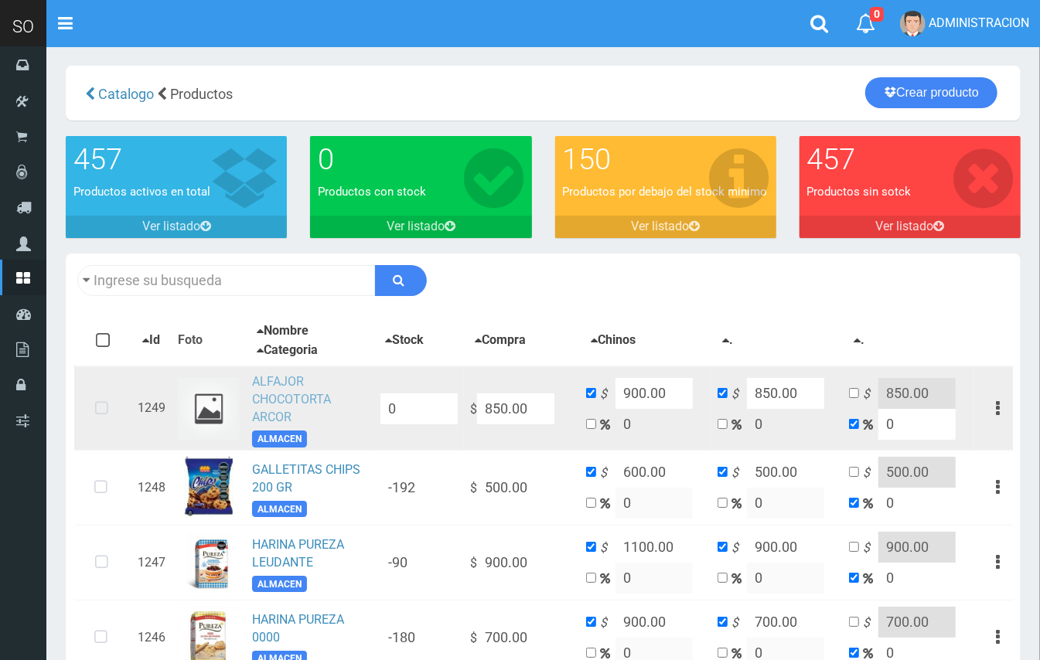
click at [273, 387] on link "ALFAJOR CHOCOTORTA ARCOR" at bounding box center [291, 399] width 79 height 50
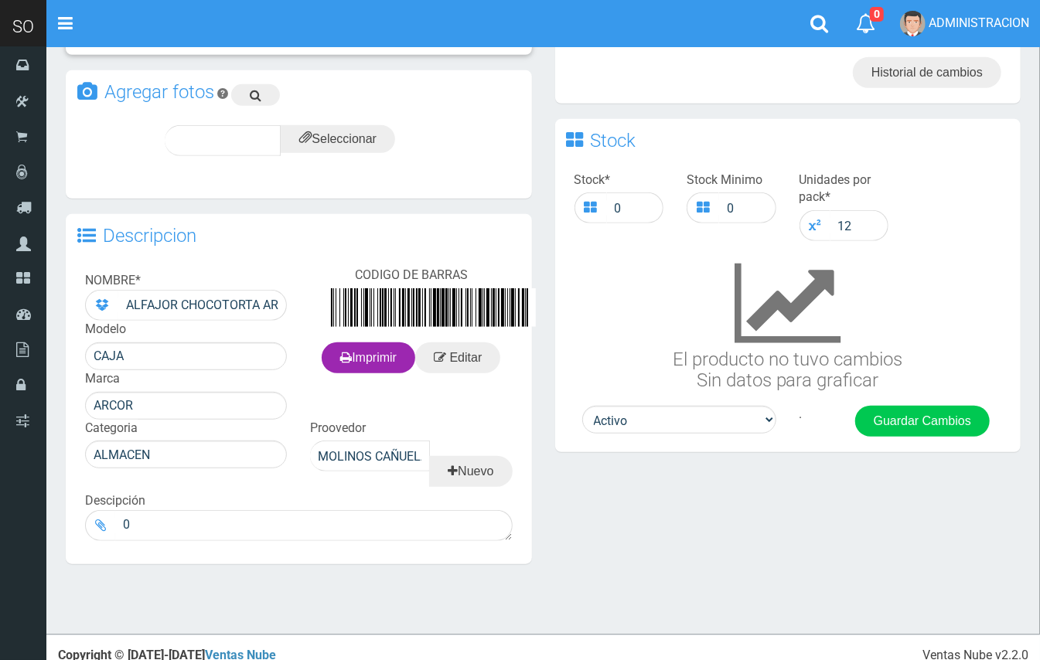
scroll to position [379, 0]
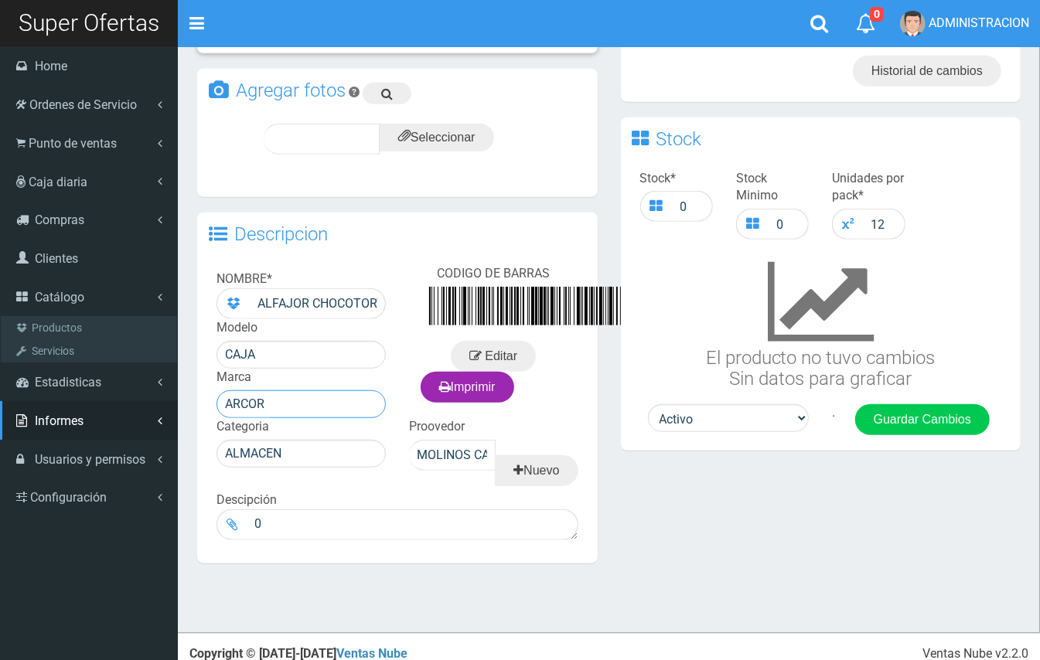
drag, startPoint x: 214, startPoint y: 404, endPoint x: 0, endPoint y: 428, distance: 215.6
click at [0, 428] on div "SO Toggle navigation 0 0" at bounding box center [520, 127] width 1040 height 1012
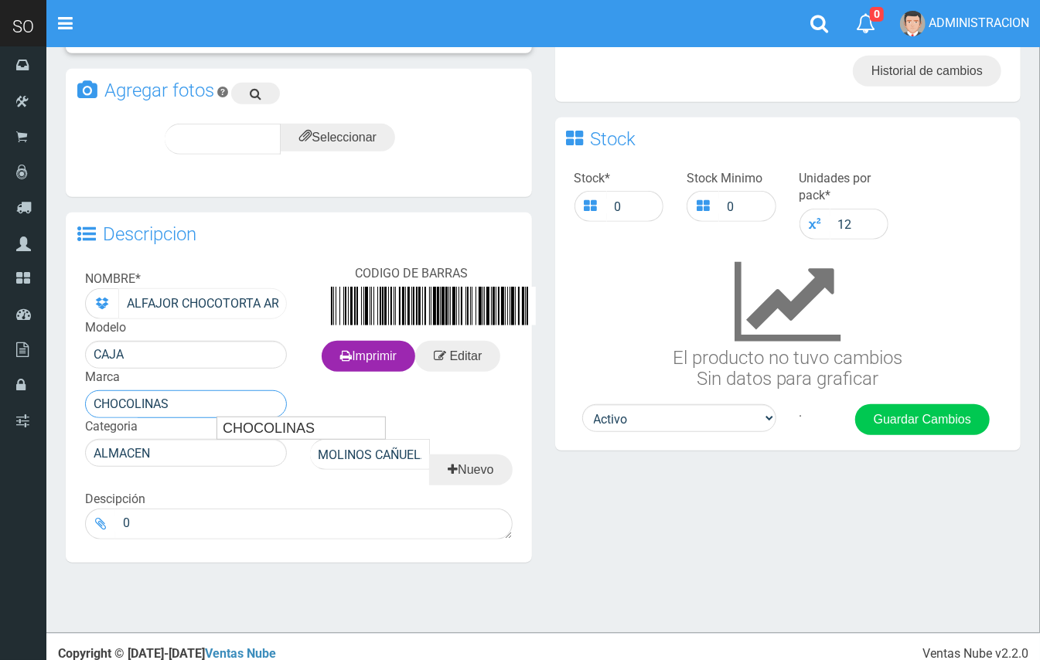
type input "CHOCOLINAS"
click at [258, 299] on input "ALFAJOR CHOCOTORTA ARCOR" at bounding box center [202, 303] width 169 height 31
drag, startPoint x: 264, startPoint y: 299, endPoint x: 370, endPoint y: 316, distance: 106.5
click at [370, 316] on div "NOMBRE * ALFAJOR CHOCOTORTA ARCOR Modelo CAJA Marca CHOCOLINAS CODIGO [PERSON_N…" at bounding box center [299, 403] width 466 height 290
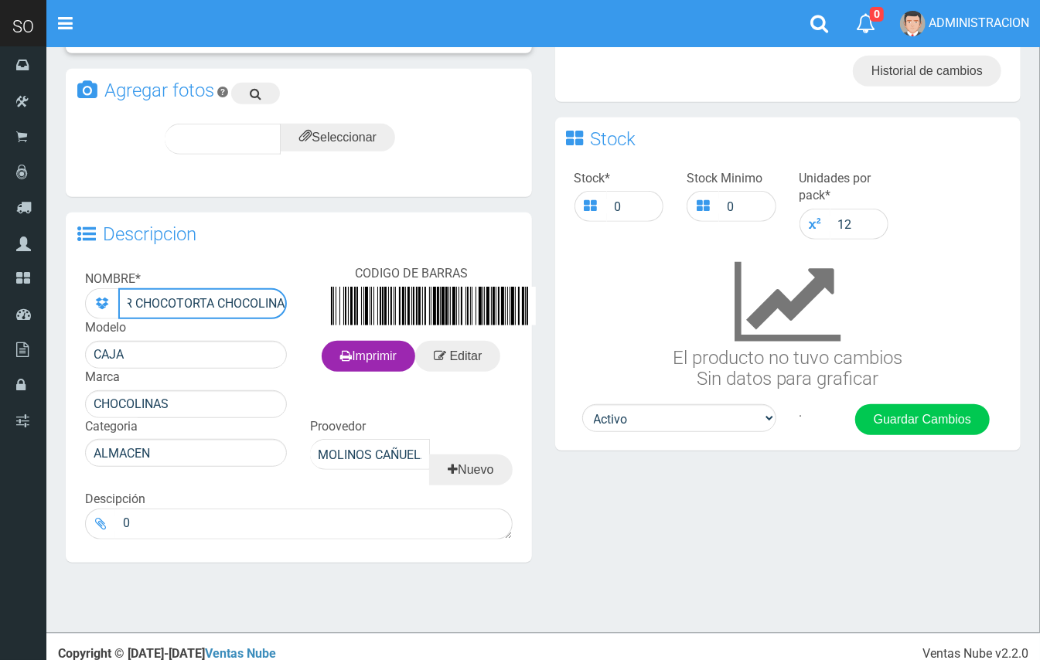
scroll to position [0, 54]
click at [208, 309] on input "ALFAJOR CHOCOTORTA CHOCOLINAS" at bounding box center [202, 303] width 169 height 31
type input "ALFAJOR CHOCOTORTA 71GR CHOCOLINAS"
click at [902, 427] on button "Guardar Cambios" at bounding box center [922, 419] width 135 height 31
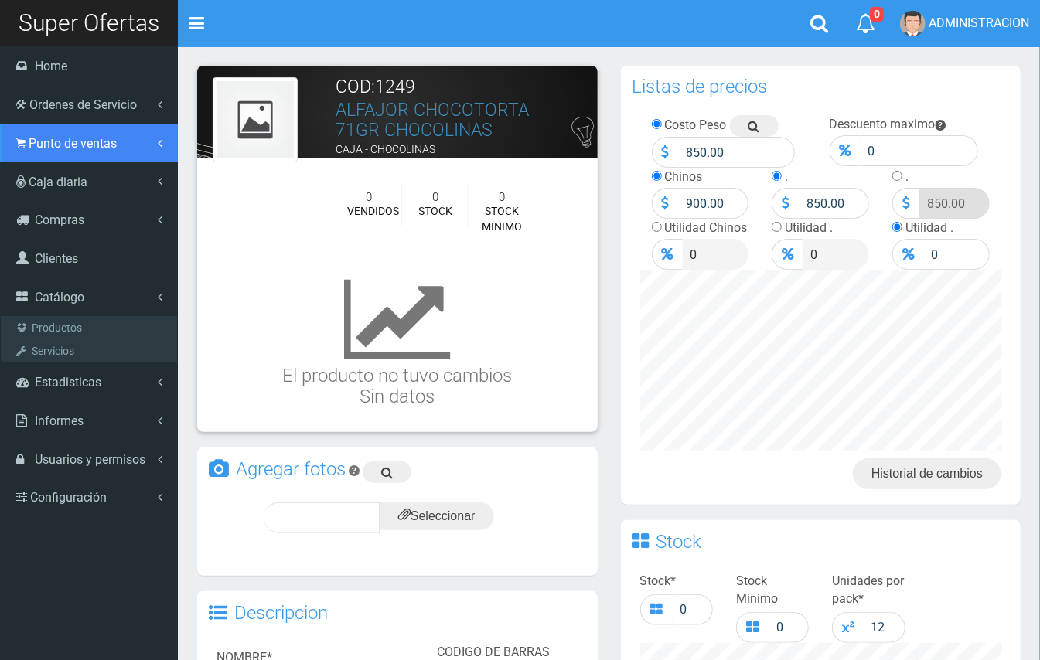
click at [65, 149] on span "Punto de ventas" at bounding box center [73, 143] width 88 height 15
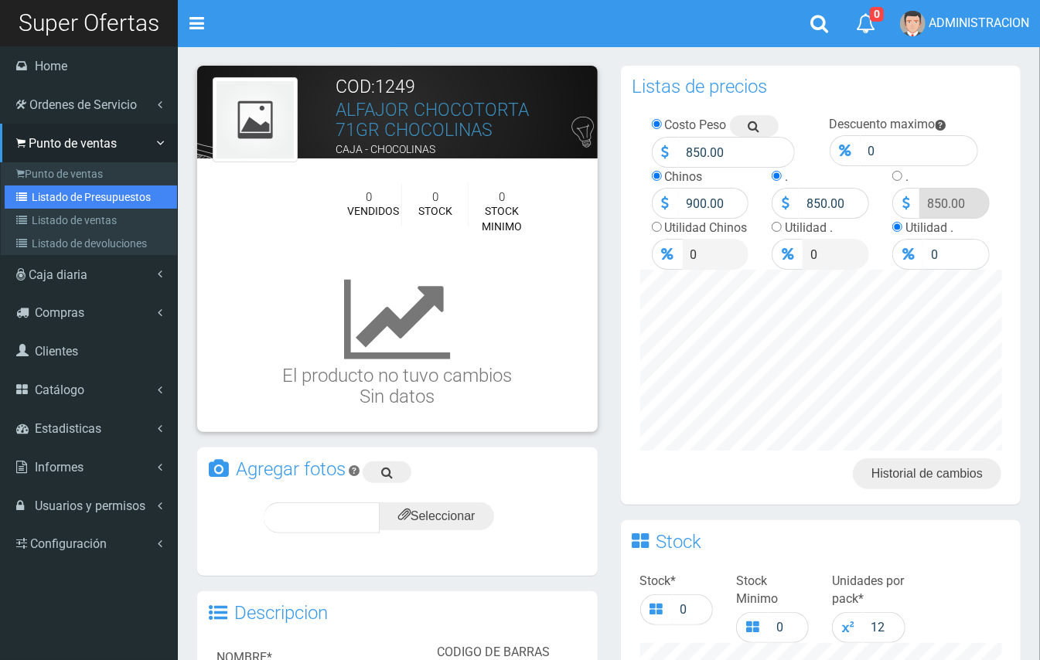
click at [82, 189] on link "Listado de Presupuestos" at bounding box center [91, 197] width 172 height 23
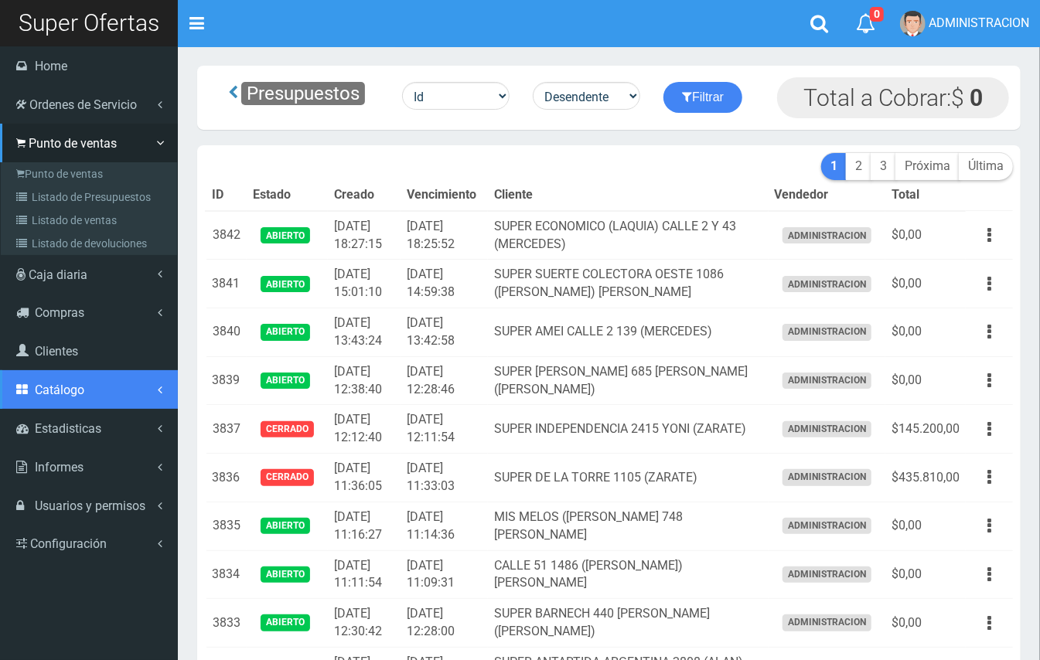
click at [69, 391] on span "Catálogo" at bounding box center [59, 390] width 49 height 15
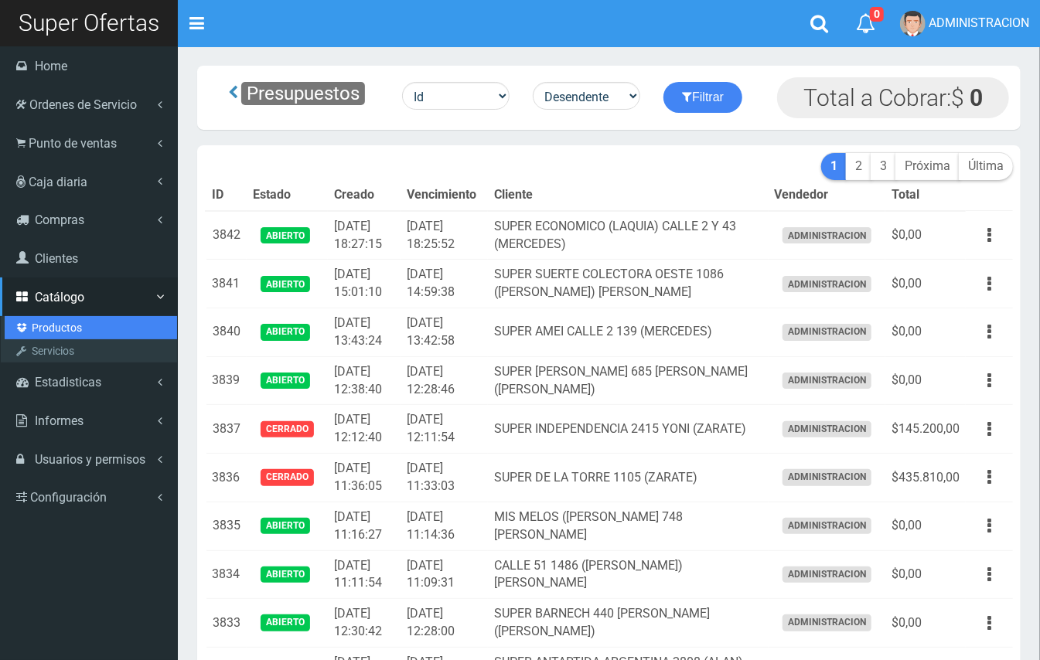
click at [62, 325] on link "Productos" at bounding box center [91, 327] width 172 height 23
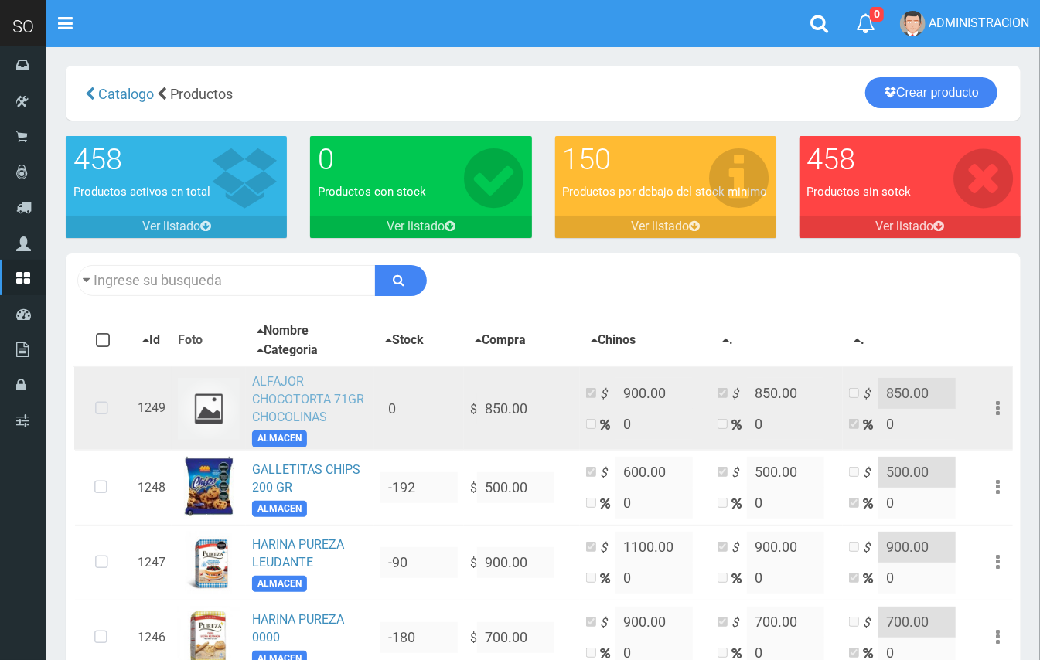
click at [279, 394] on link "ALFAJOR CHOCOTORTA 71GR CHOCOLINAS" at bounding box center [308, 399] width 112 height 50
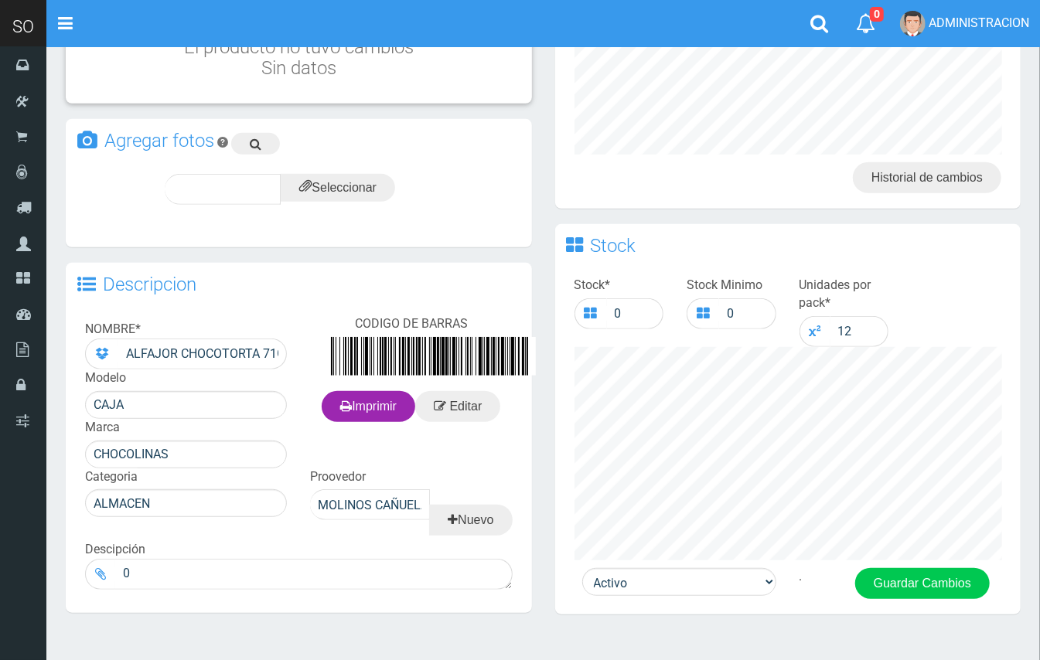
scroll to position [331, 0]
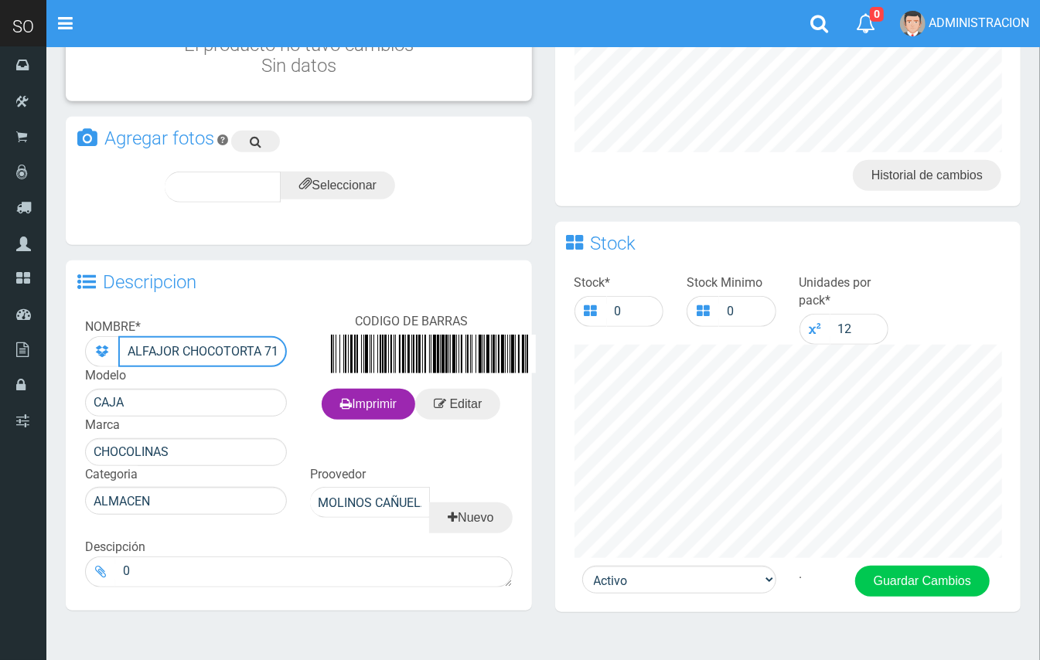
click at [261, 347] on input "ALFAJOR CHOCOTORTA 71GR CHOCOLINAS" at bounding box center [202, 351] width 169 height 31
type input "ALFAJOR CHOCOTORTA 71GR ARCOR"
click at [885, 577] on button "Guardar Cambios" at bounding box center [922, 581] width 135 height 31
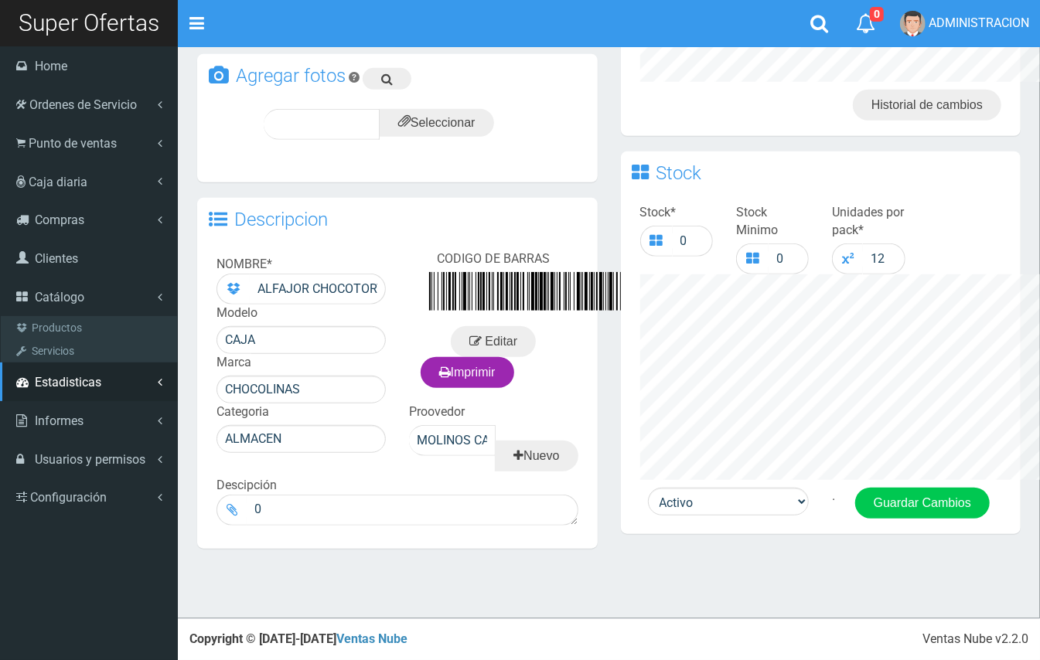
scroll to position [391, 0]
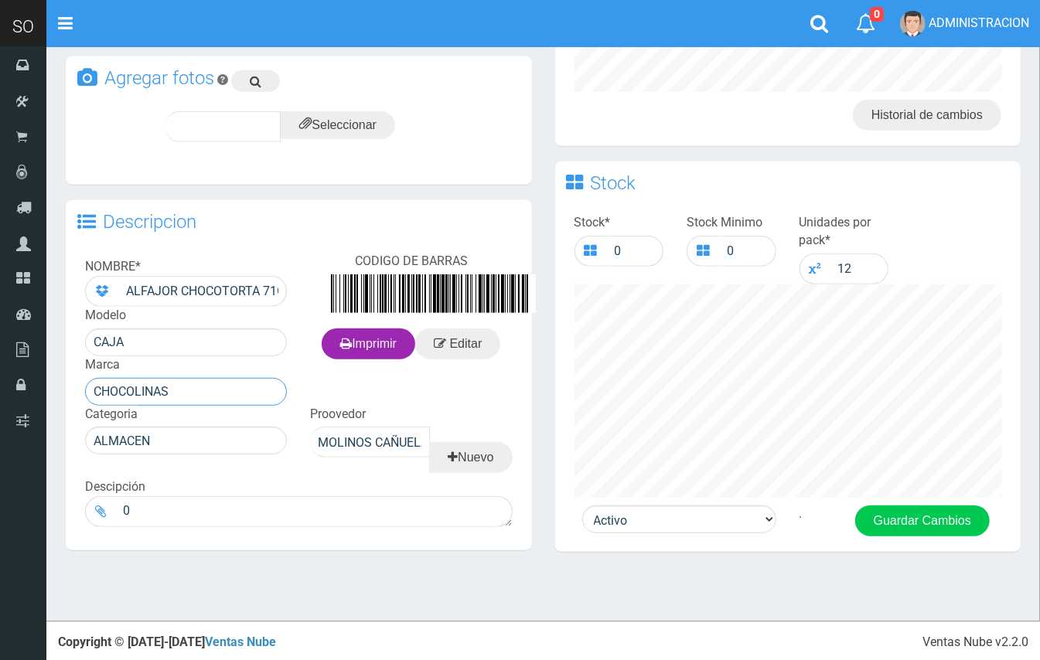
drag, startPoint x: 220, startPoint y: 384, endPoint x: 49, endPoint y: 407, distance: 171.7
click at [49, 407] on section "× Titulo del Msj texto Mas Texto Cancelar Aceptar × Listo!" at bounding box center [543, 138] width 994 height 967
drag, startPoint x: 112, startPoint y: 413, endPoint x: 514, endPoint y: 408, distance: 401.4
click at [118, 413] on div "ARCOR" at bounding box center [186, 415] width 202 height 23
type input "ARCOR"
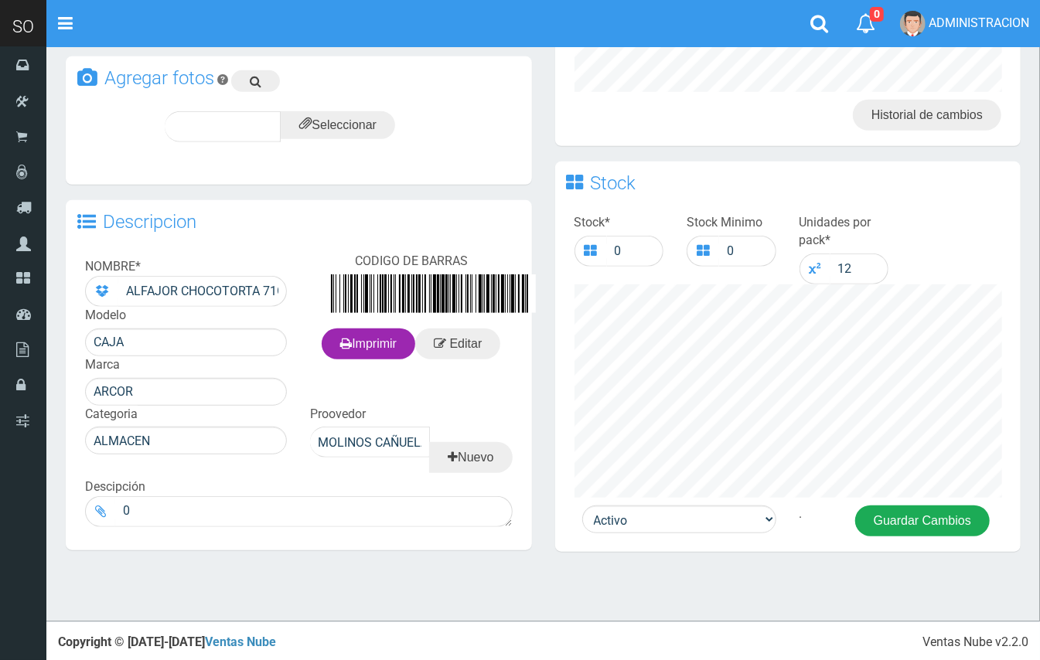
click at [882, 514] on button "Guardar Cambios" at bounding box center [922, 521] width 135 height 31
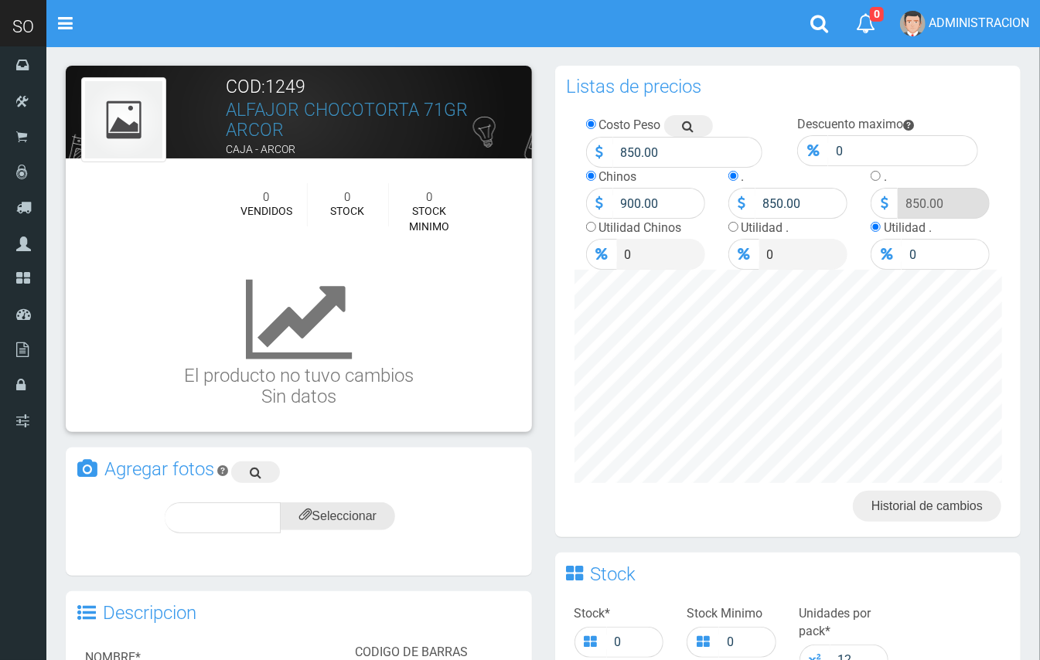
click at [350, 517] on input "file" at bounding box center [338, 517] width 114 height 28
click at [399, 508] on div "subir" at bounding box center [375, 518] width 77 height 31
click at [363, 512] on icon at bounding box center [362, 518] width 12 height 22
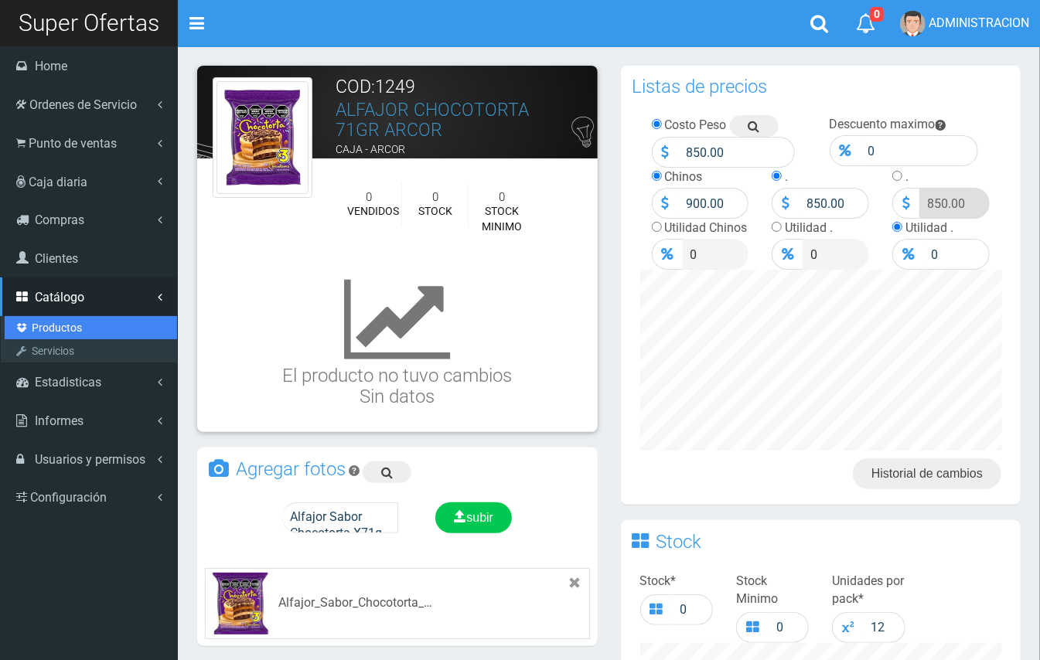
drag, startPoint x: 67, startPoint y: 329, endPoint x: 105, endPoint y: 332, distance: 38.8
click at [67, 326] on link "Productos" at bounding box center [91, 327] width 172 height 23
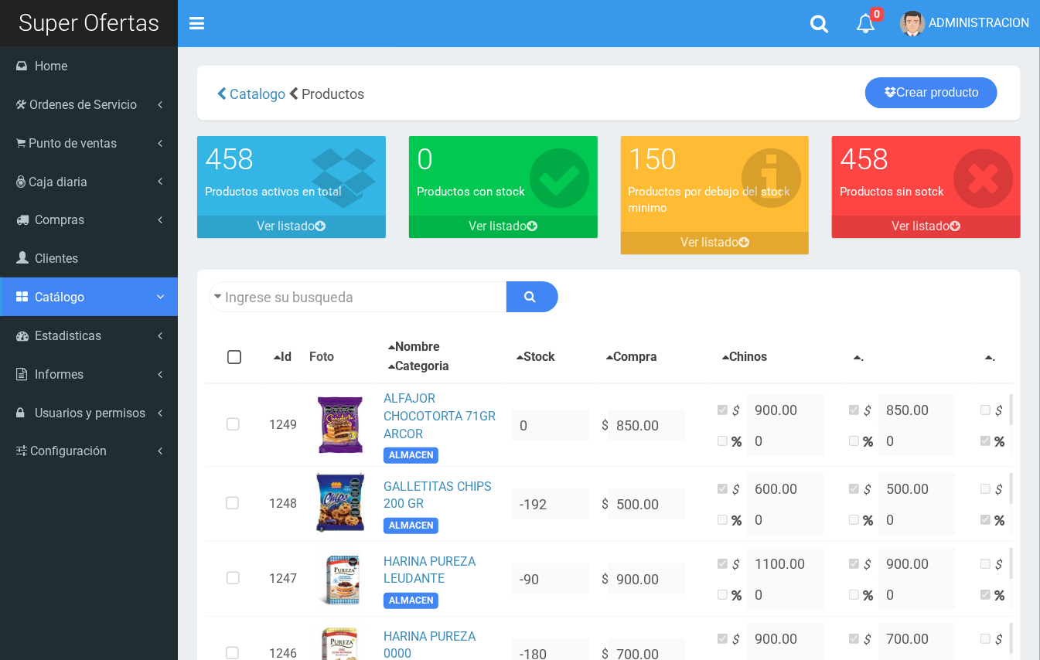
click at [35, 295] on span "Catálogo" at bounding box center [59, 297] width 49 height 15
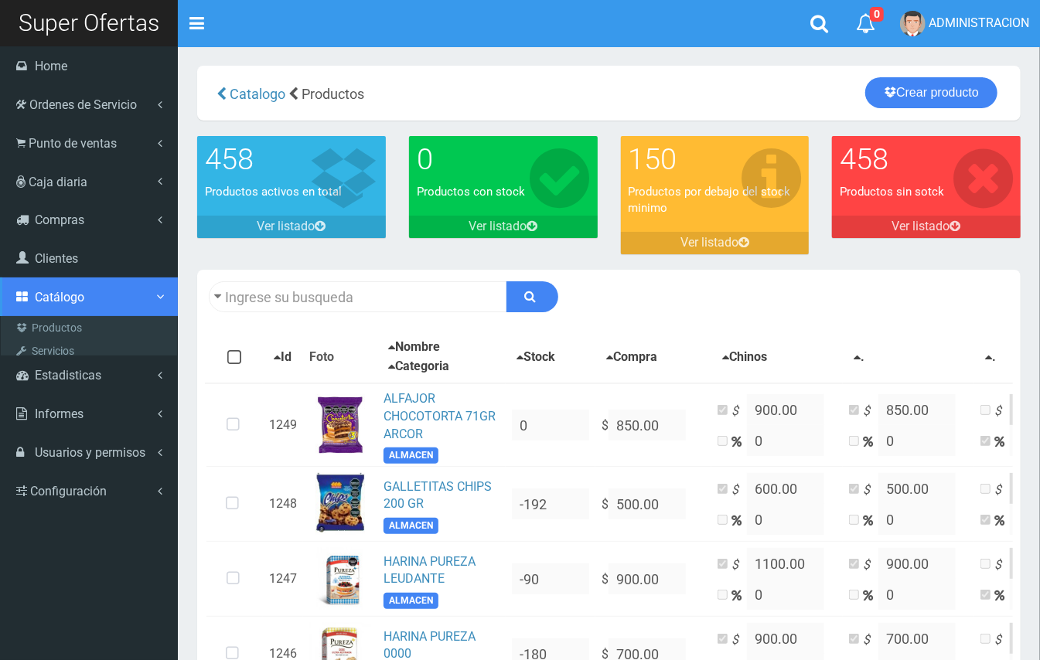
click at [75, 309] on link "Catálogo" at bounding box center [89, 297] width 178 height 39
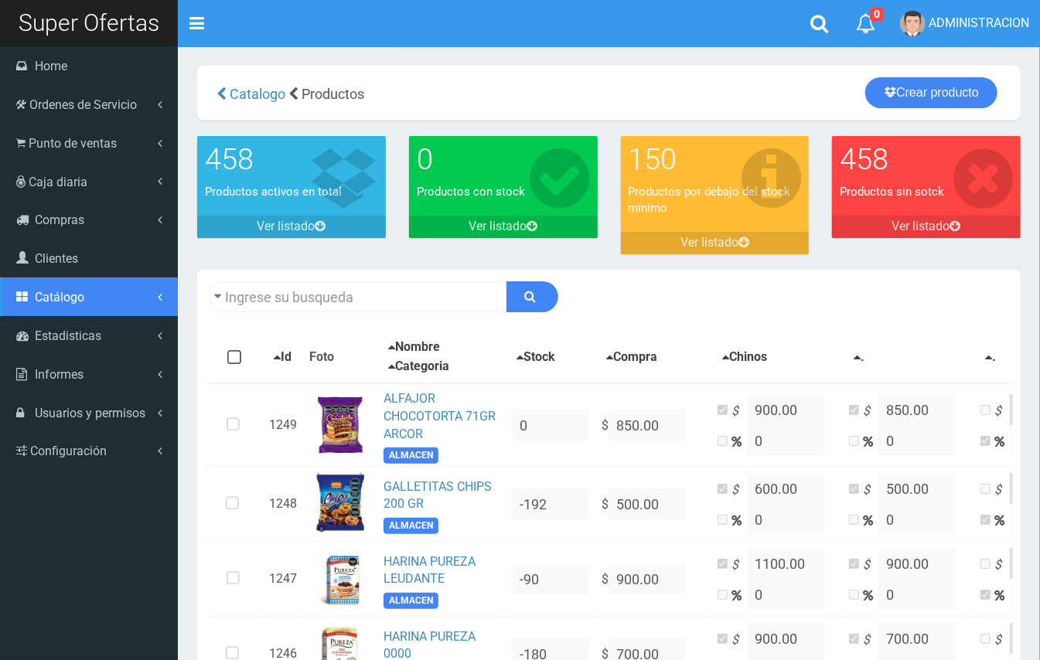
click at [56, 294] on span "Catálogo" at bounding box center [59, 297] width 49 height 15
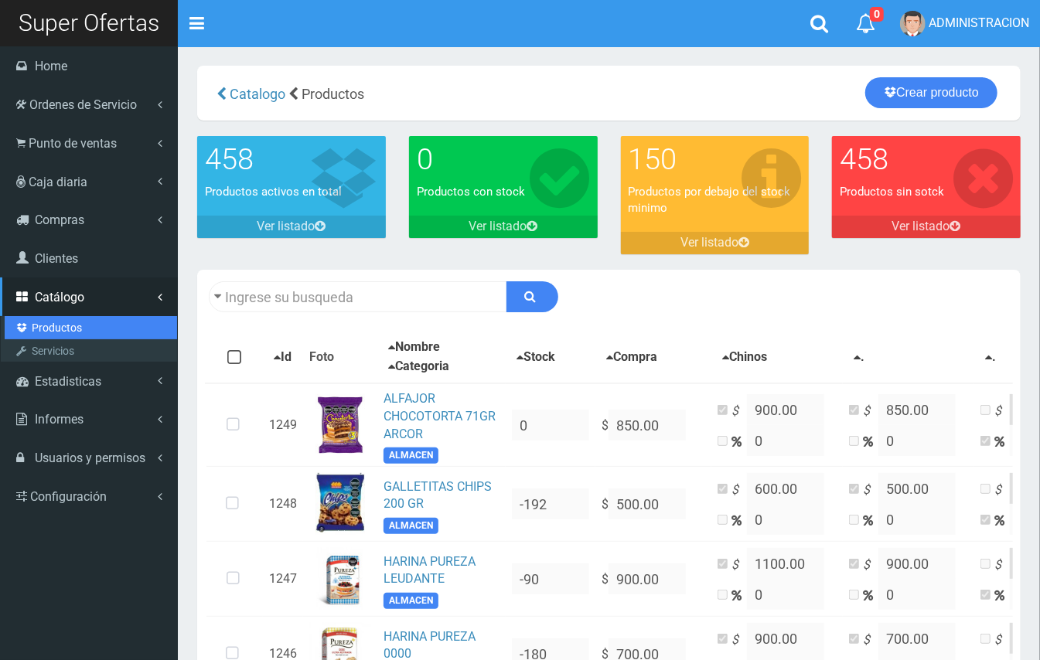
drag, startPoint x: 56, startPoint y: 319, endPoint x: 137, endPoint y: 319, distance: 80.4
click at [56, 320] on link "Productos" at bounding box center [91, 327] width 172 height 23
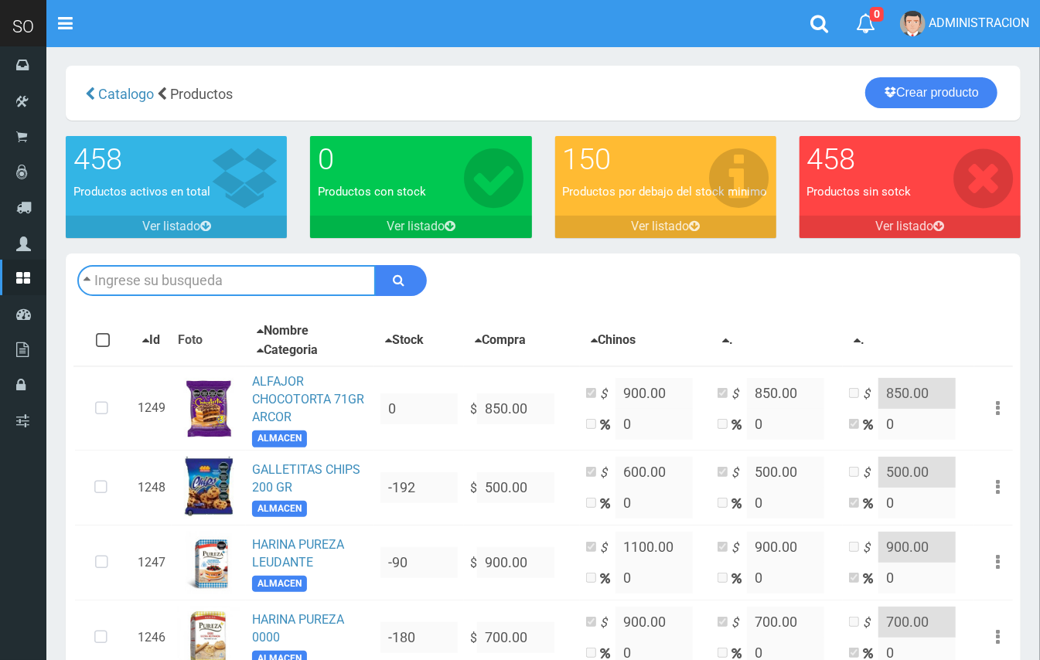
click at [244, 269] on input "text" at bounding box center [226, 280] width 299 height 31
type input "ALA"
click at [375, 265] on button "submit" at bounding box center [401, 280] width 52 height 31
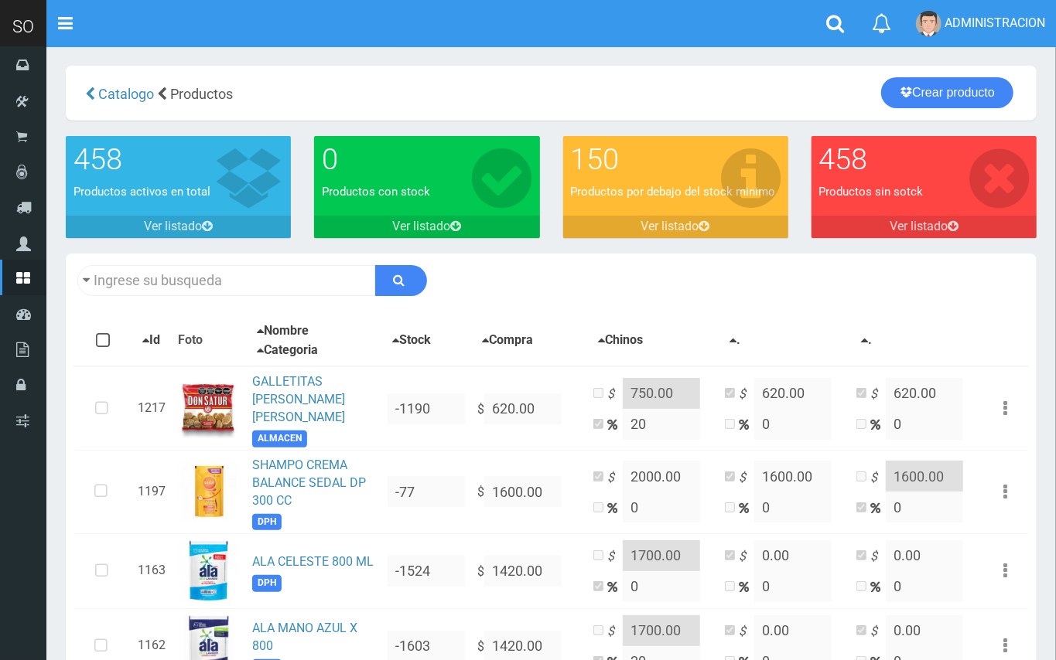
type input "ALA"
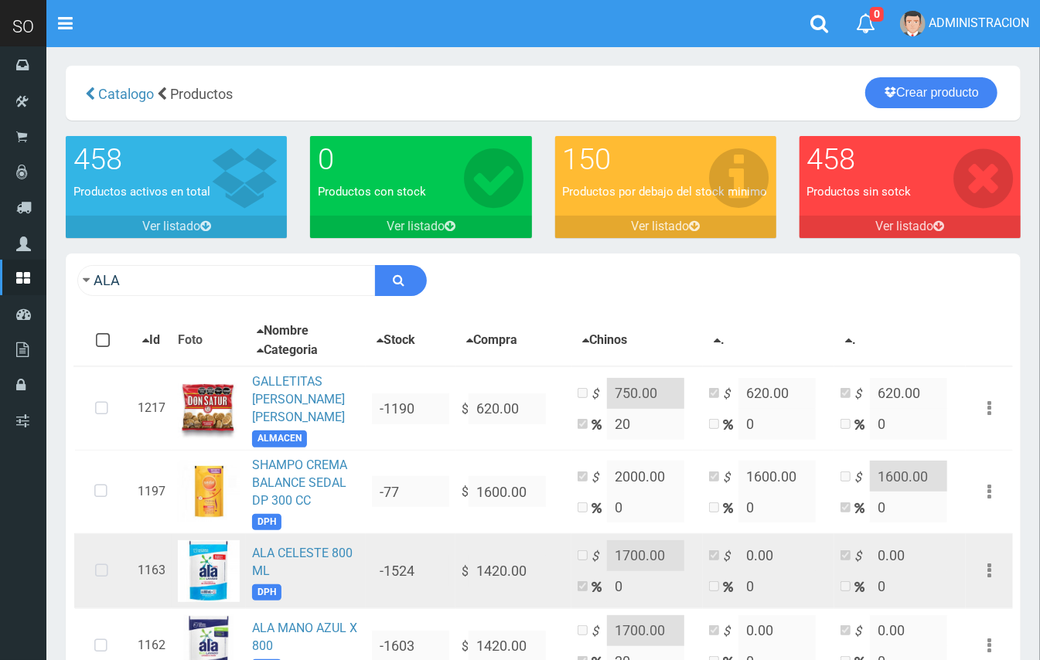
click at [97, 571] on icon at bounding box center [101, 571] width 41 height 51
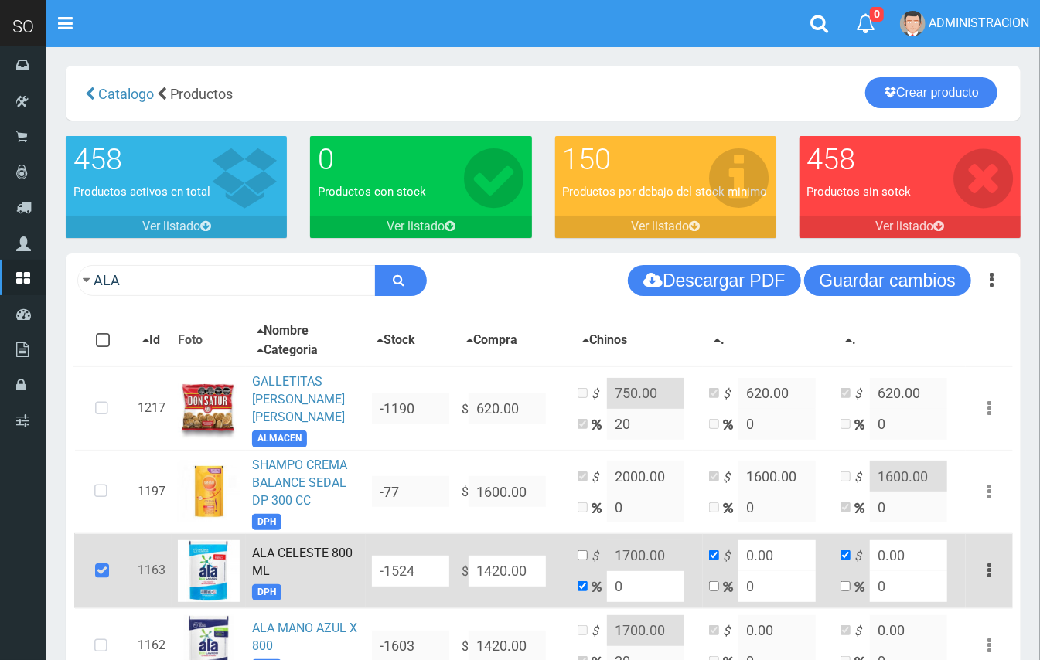
drag, startPoint x: 532, startPoint y: 565, endPoint x: 459, endPoint y: 554, distance: 73.5
click at [459, 554] on td "$ 1420.00" at bounding box center [514, 571] width 116 height 75
type input "1"
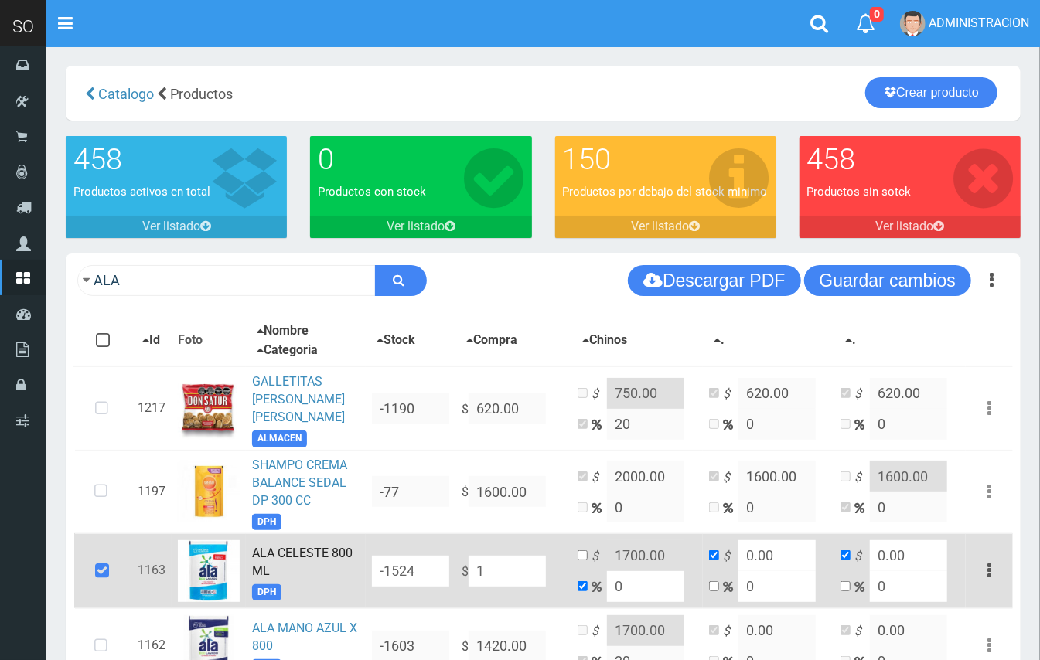
type input "1"
type input "15"
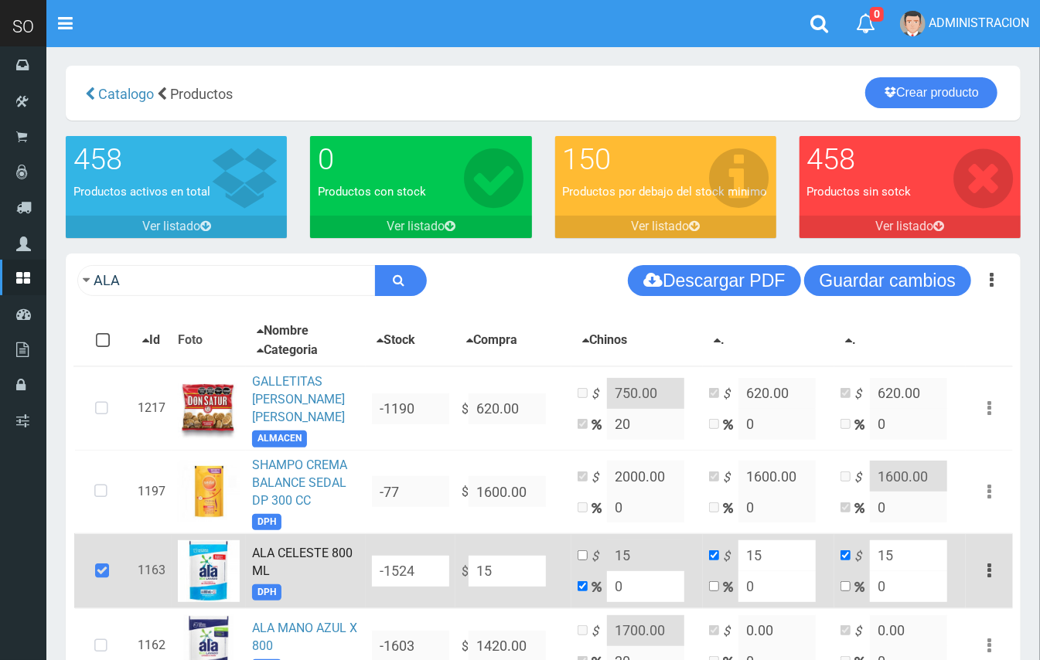
type input "153"
type input "1530"
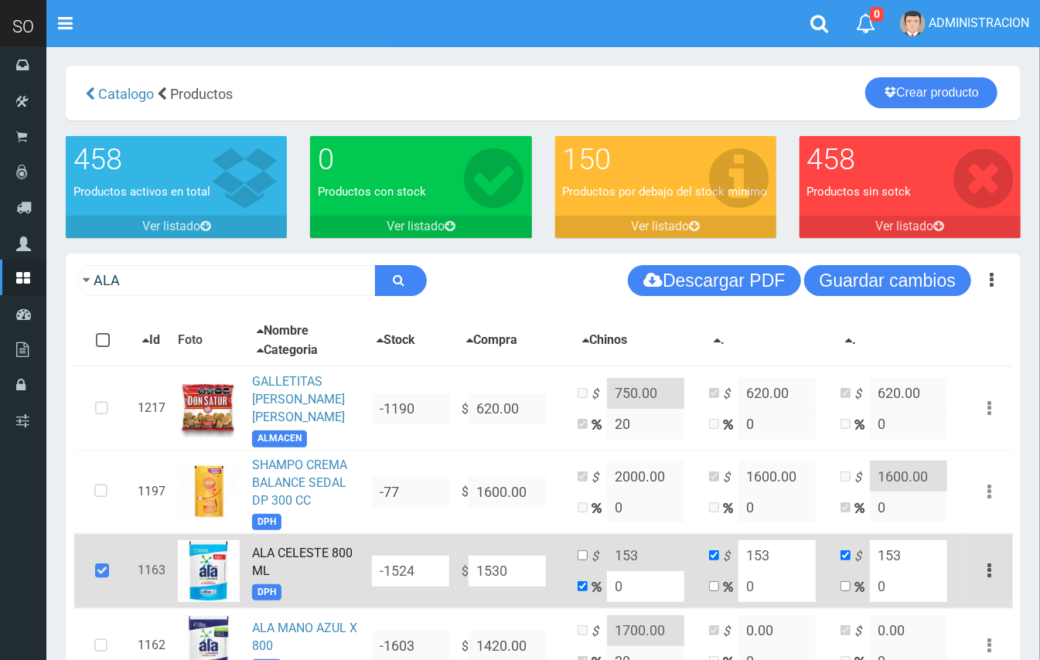
type input "1530"
type input "1530.00"
click at [601, 578] on td "$ 1530 0" at bounding box center [637, 571] width 131 height 75
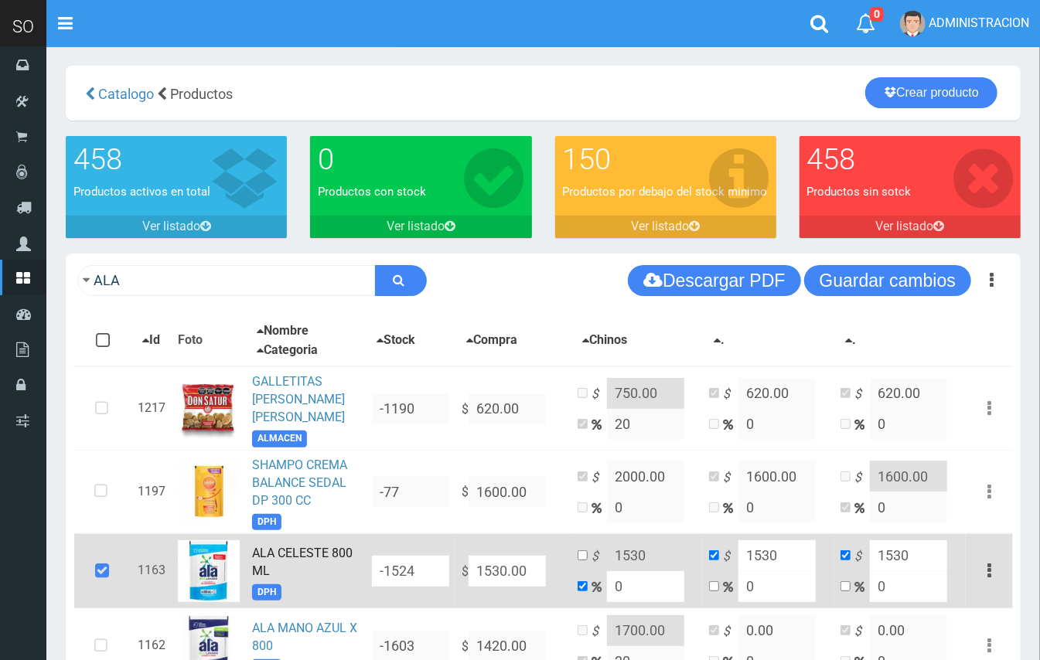
type input "1"
type input "1545.3"
type input "15"
type input "1759.5"
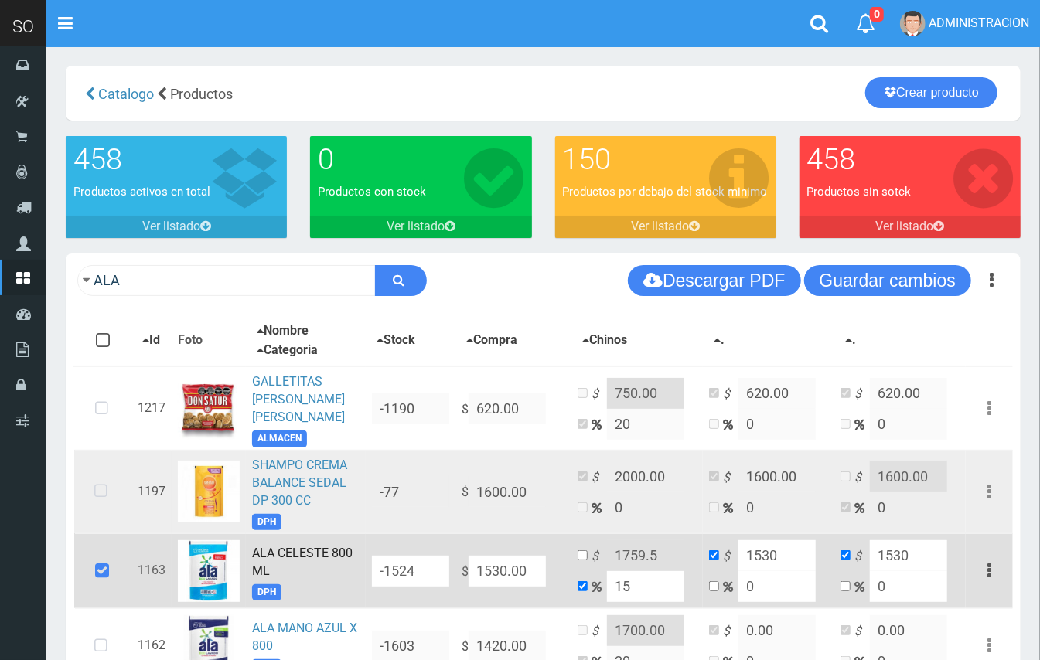
type input "1"
type input "1545.3"
type input "11"
type input "1698.3"
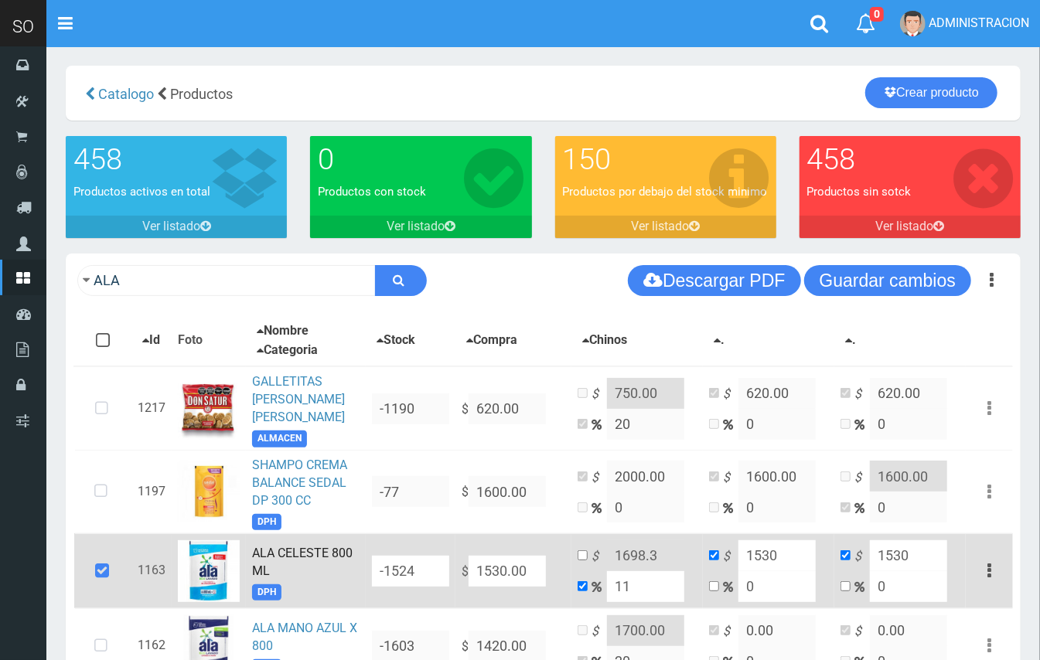
type input "1"
type input "1545.3"
type input "10"
type input "1683"
drag, startPoint x: 635, startPoint y: 580, endPoint x: 623, endPoint y: 577, distance: 12.8
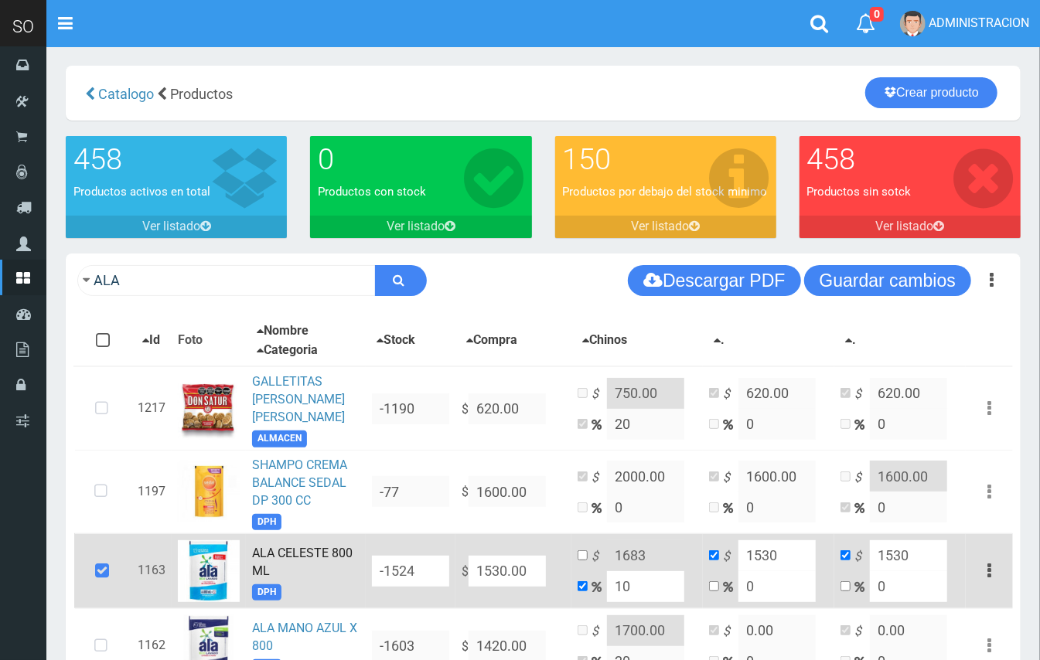
click at [623, 577] on input "10" at bounding box center [645, 587] width 77 height 31
type input "15"
type input "1759.5"
drag, startPoint x: 635, startPoint y: 579, endPoint x: 617, endPoint y: 576, distance: 18.1
click at [617, 576] on input "15" at bounding box center [645, 587] width 77 height 31
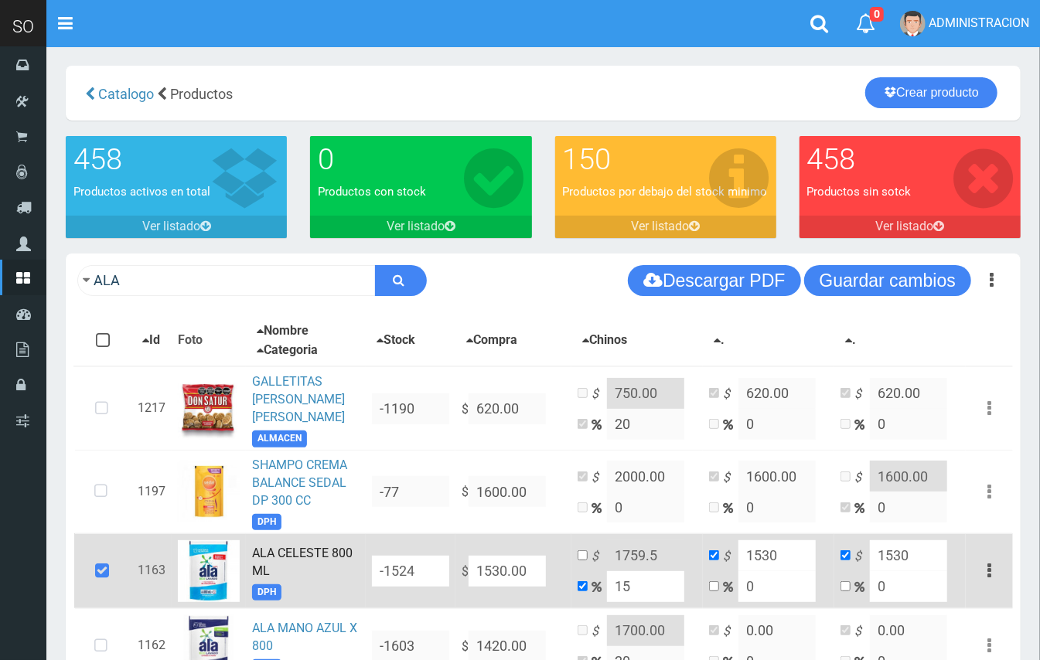
type input "0"
type input "1530"
type input "05"
type input "1606.5"
type input "0"
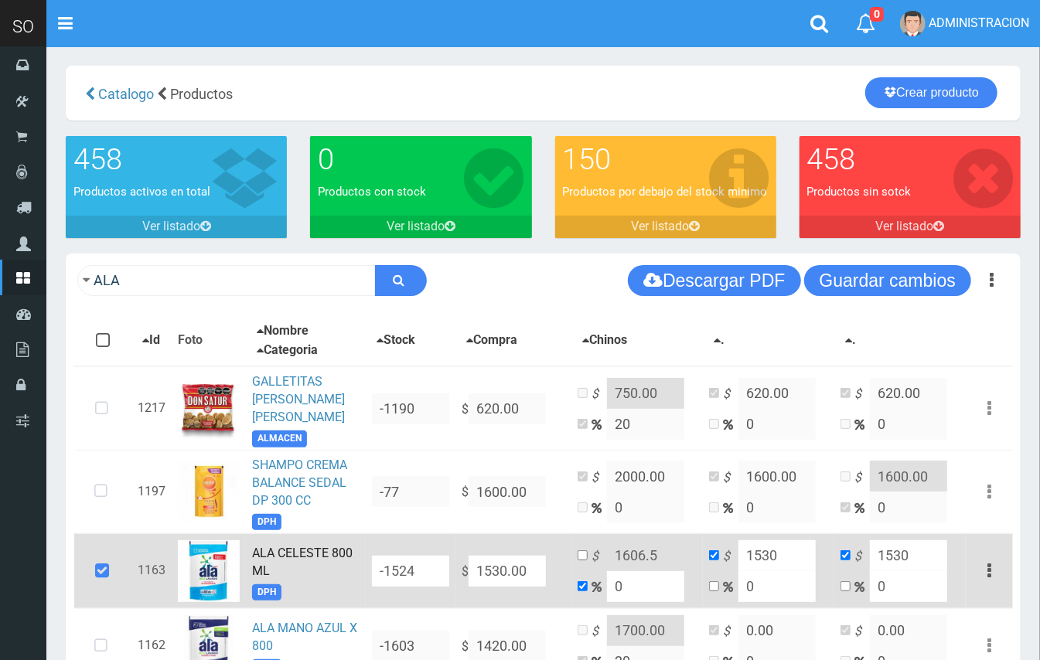
type input "1530"
type input "06"
type input "1621.8"
type input "06"
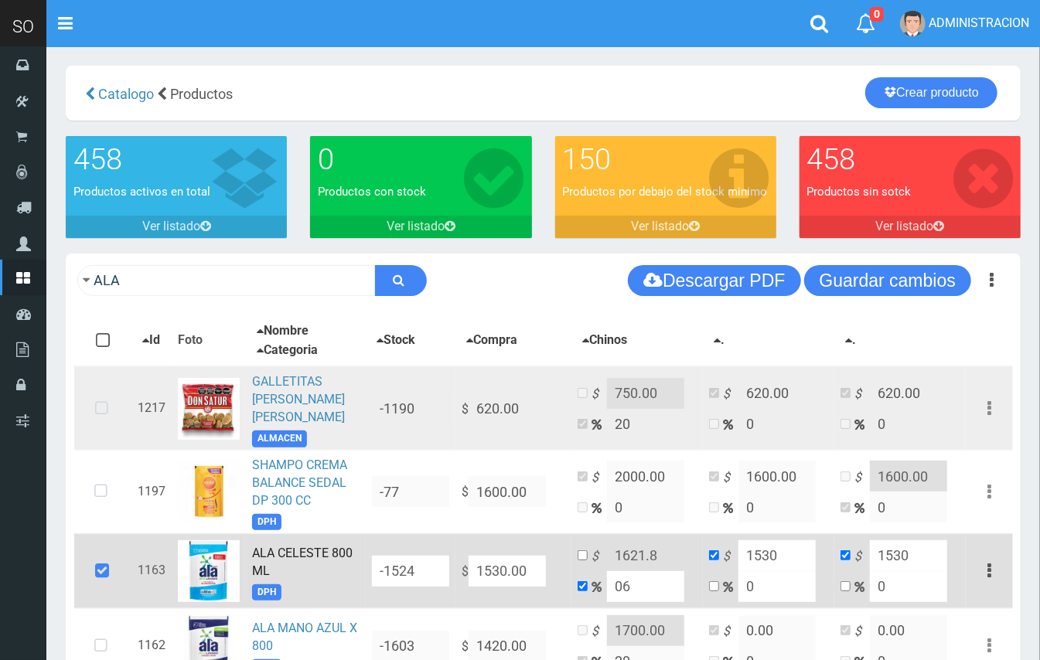
click at [102, 405] on icon at bounding box center [101, 409] width 41 height 51
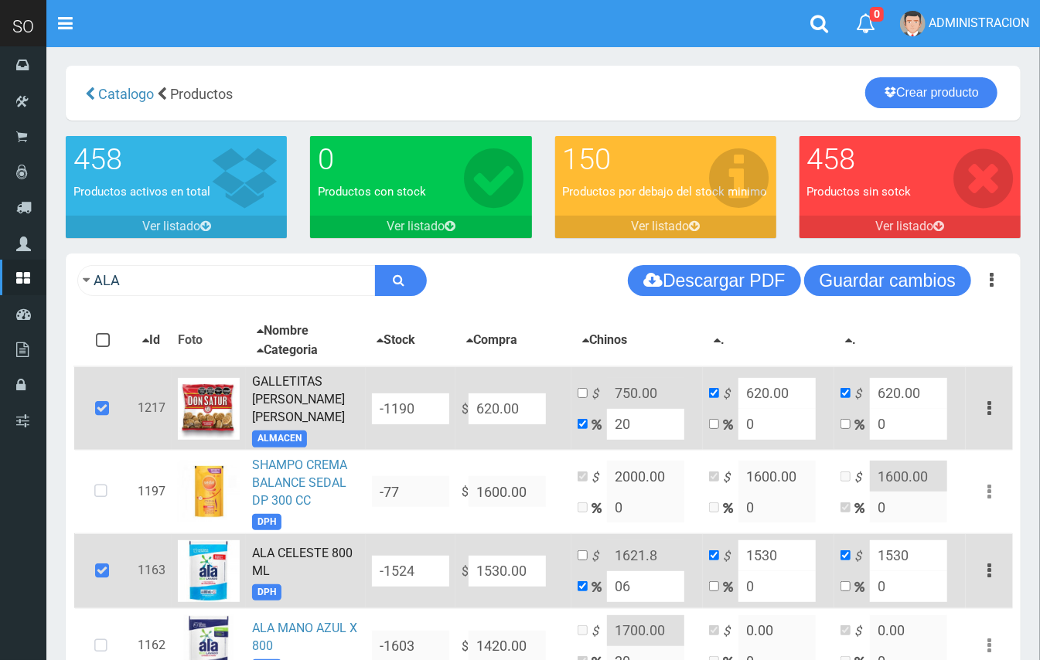
drag, startPoint x: 530, startPoint y: 410, endPoint x: 425, endPoint y: 409, distance: 104.4
click at [425, 409] on tr "1217 GALLETITAS [PERSON_NAME] [PERSON_NAME] ALMACEN -1190 $ 620.00 $ 750.00 20 …" at bounding box center [543, 409] width 939 height 84
type input "2"
type input "2.4"
type input "2"
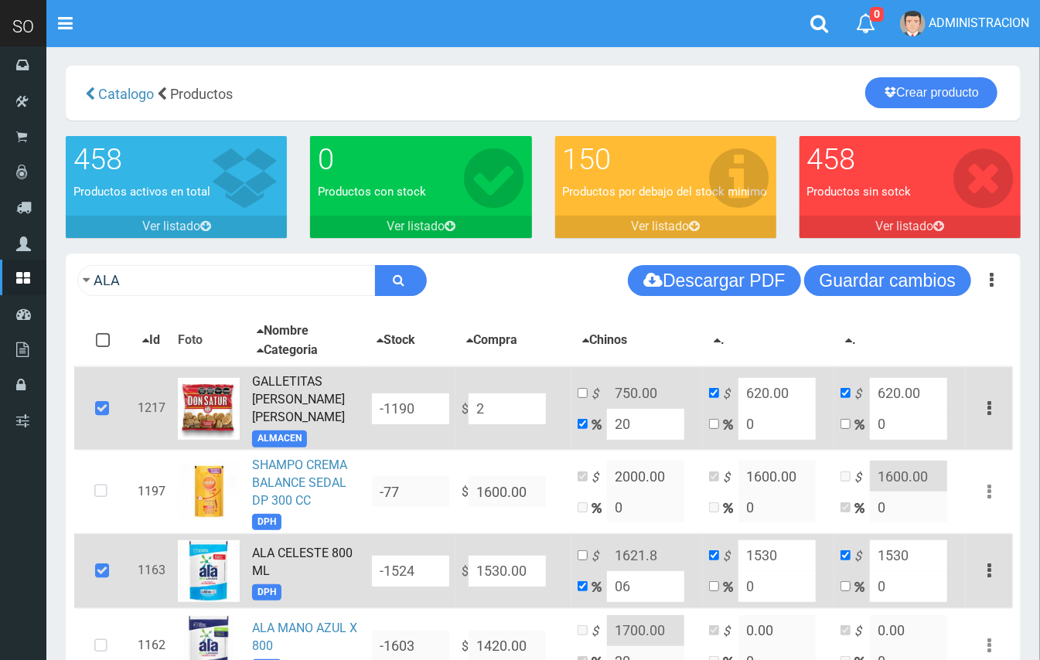
type input "2"
type input "23"
type input "27.6"
type input "23"
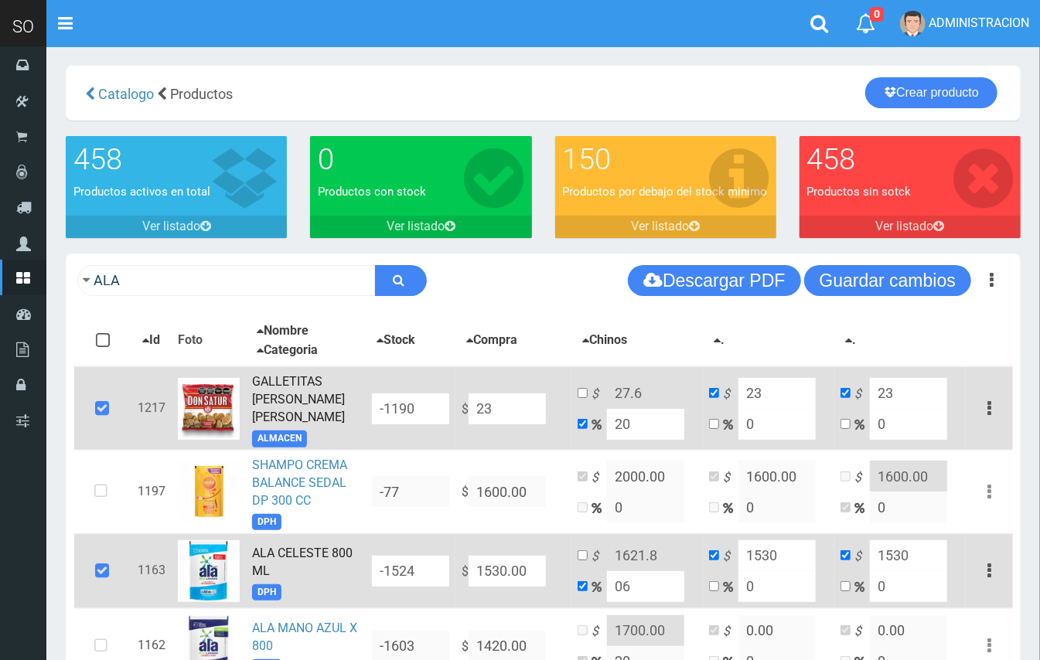
type input "239"
type input "286.8"
type input "239"
type input "2399"
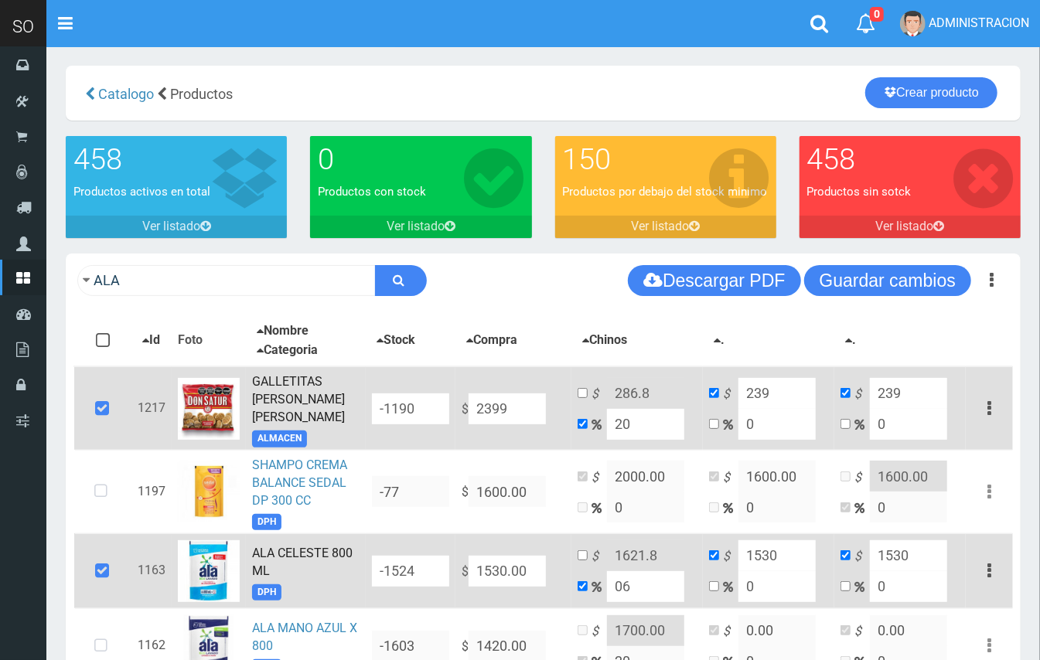
type input "2878.8"
type input "2399"
drag, startPoint x: 629, startPoint y: 428, endPoint x: 611, endPoint y: 425, distance: 18.1
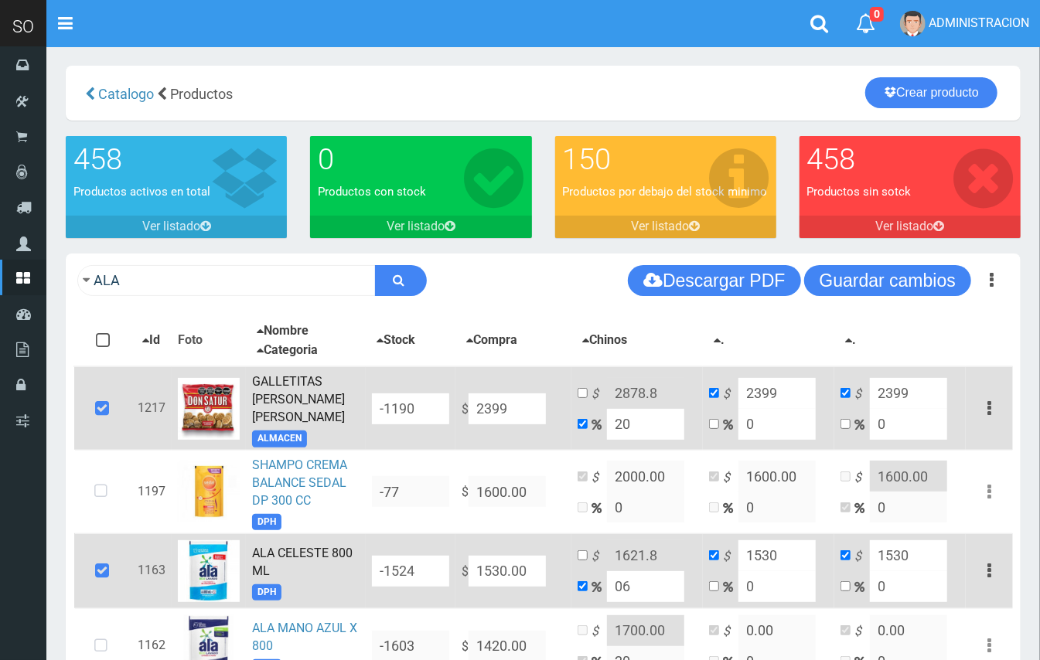
click at [611, 425] on input "20" at bounding box center [645, 424] width 77 height 31
type input "15"
type input "2758.85"
type input "15"
